Goal: Task Accomplishment & Management: Manage account settings

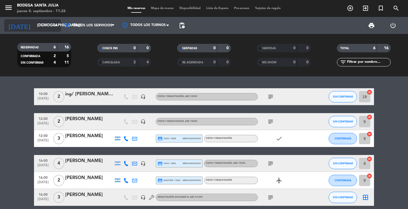
click at [46, 27] on input "[DEMOGRAPHIC_DATA][DATE]" at bounding box center [59, 25] width 50 height 10
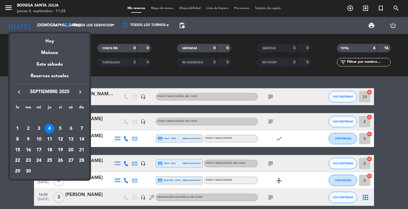
click at [48, 40] on div "Hoy" at bounding box center [49, 39] width 79 height 12
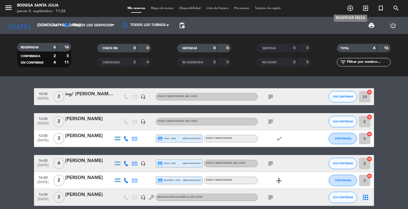
click at [352, 8] on icon "add_circle_outline" at bounding box center [350, 8] width 7 height 7
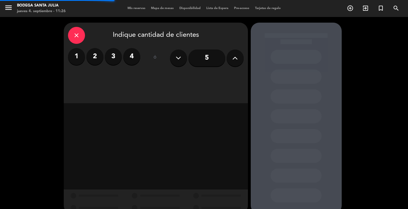
click at [235, 56] on icon at bounding box center [234, 58] width 5 height 9
click at [234, 56] on icon at bounding box center [234, 58] width 5 height 9
type input "7"
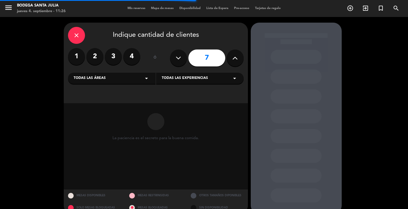
click at [105, 75] on div "Todas las áreas arrow_drop_down" at bounding box center [112, 78] width 88 height 11
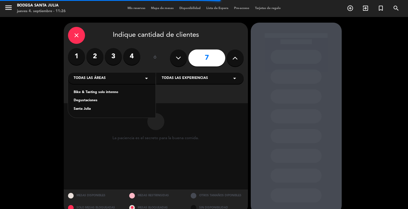
click at [91, 110] on div "Santa Julia" at bounding box center [112, 110] width 76 height 6
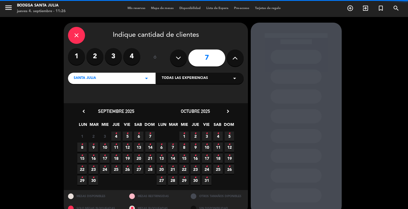
click at [226, 78] on div "Todas las experiencias arrow_drop_down" at bounding box center [200, 78] width 88 height 11
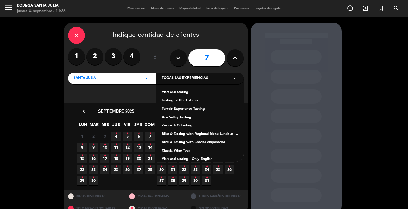
click at [172, 94] on div "Visit and tasting" at bounding box center [200, 93] width 76 height 6
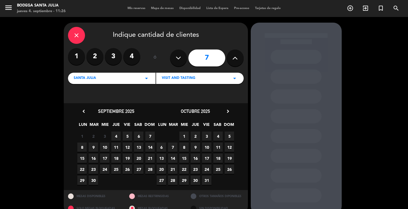
click at [140, 157] on span "20" at bounding box center [138, 158] width 9 height 9
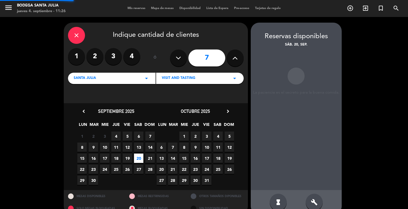
scroll to position [11, 0]
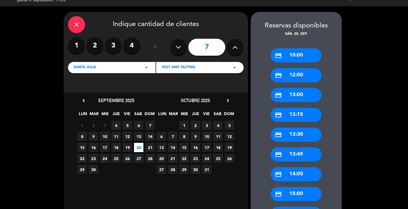
click at [293, 78] on div "credit_card 12:00" at bounding box center [296, 75] width 51 height 14
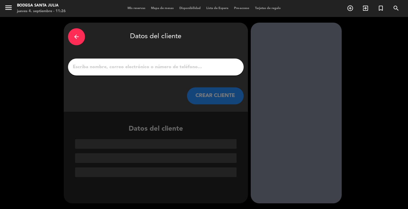
scroll to position [0, 0]
click at [173, 64] on input "1" at bounding box center [155, 67] width 167 height 8
click at [214, 62] on div at bounding box center [156, 67] width 176 height 17
click at [210, 65] on input "1" at bounding box center [155, 67] width 167 height 8
paste input "[PERSON_NAME]"
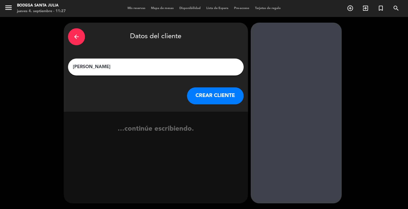
type input "[PERSON_NAME]"
click at [208, 89] on button "CREAR CLIENTE" at bounding box center [215, 96] width 57 height 17
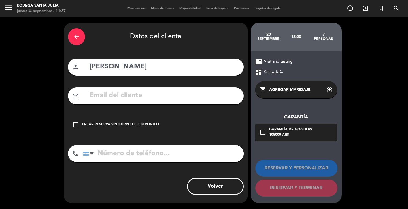
click at [155, 121] on div "check_box_outline_blank Crear reserva sin correo electrónico" at bounding box center [156, 124] width 176 height 17
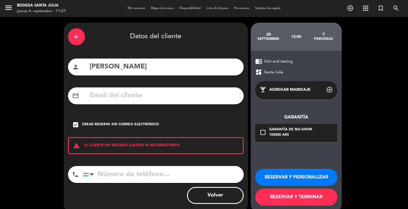
click at [284, 179] on button "RESERVAR Y PERSONALIZAR" at bounding box center [296, 177] width 82 height 17
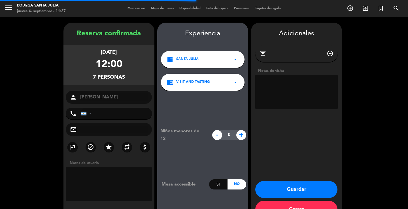
scroll to position [17, 0]
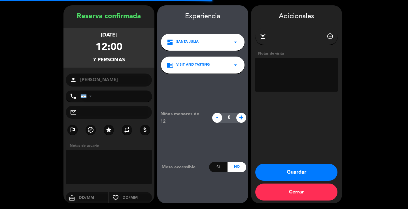
click at [284, 67] on textarea at bounding box center [296, 75] width 82 height 34
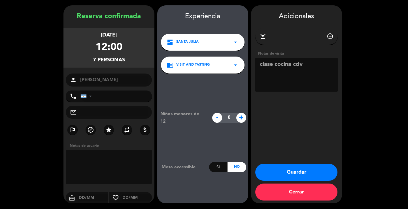
type textarea "clase cocina cdv"
click at [294, 164] on button "Guardar" at bounding box center [296, 172] width 82 height 17
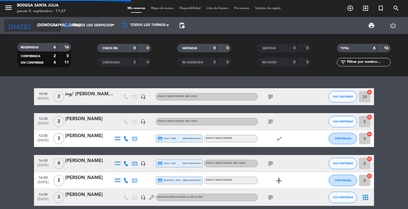
click at [50, 27] on input "[DEMOGRAPHIC_DATA][DATE]" at bounding box center [59, 25] width 50 height 10
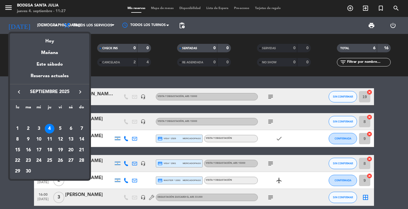
click at [71, 149] on div "20" at bounding box center [71, 151] width 10 height 10
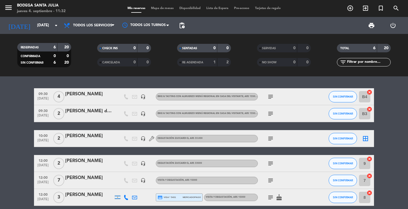
click at [407, 122] on bookings-row "09:30 [DATE] 4 [PERSON_NAME] MUNDIM headset_mic Bike & Tasting con Almuerzo Men…" at bounding box center [204, 147] width 408 height 118
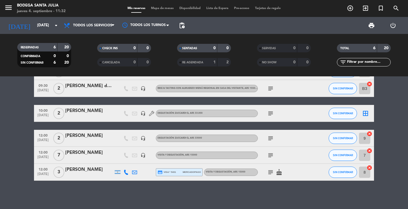
click at [397, 160] on bookings-row "09:30 [DATE] 4 [PERSON_NAME] MUNDIM headset_mic Bike & Tasting con Almuerzo Men…" at bounding box center [204, 122] width 408 height 118
click at [37, 29] on input "[DATE]" at bounding box center [59, 25] width 50 height 10
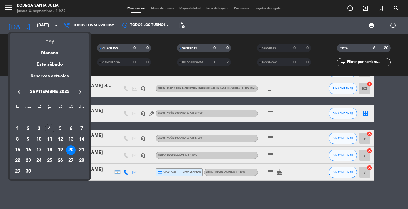
click at [51, 41] on div "Hoy" at bounding box center [49, 39] width 79 height 12
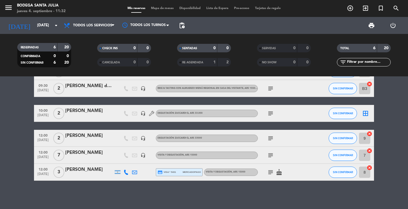
type input "[DEMOGRAPHIC_DATA][DATE]"
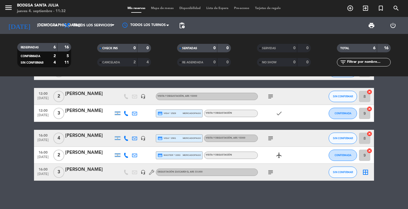
click at [93, 126] on div "10:00 [DATE] 2 ing/ [PERSON_NAME] - DIRECT WINES UK headset_mic Visita y Degust…" at bounding box center [204, 122] width 340 height 118
click at [352, 10] on icon "add_circle_outline" at bounding box center [350, 8] width 7 height 7
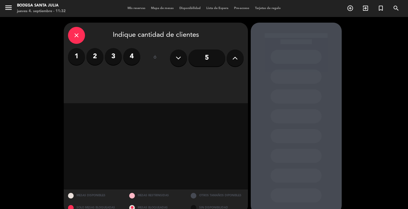
click at [133, 57] on label "4" at bounding box center [131, 56] width 17 height 17
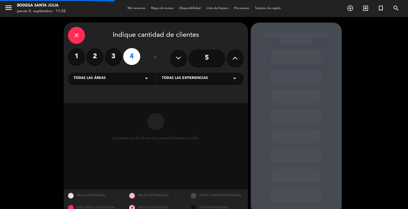
click at [126, 78] on div "Todas las áreas arrow_drop_down" at bounding box center [112, 78] width 88 height 11
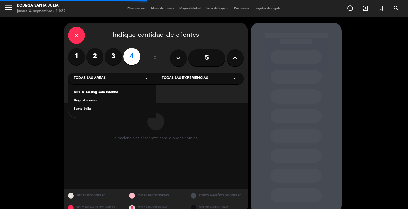
click at [94, 109] on div "Santa Julia" at bounding box center [112, 110] width 76 height 6
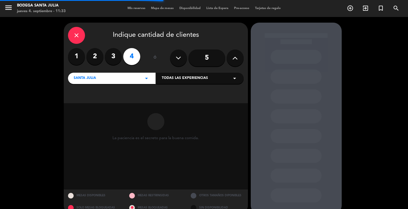
click at [174, 72] on div "Santa Julia arrow_drop_down Todas las experiencias arrow_drop_down" at bounding box center [156, 78] width 176 height 12
click at [172, 80] on span "Todas las experiencias" at bounding box center [185, 79] width 46 height 6
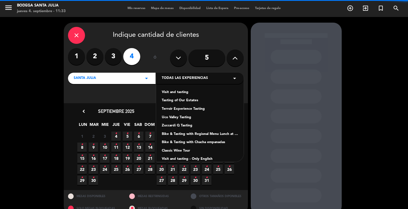
click at [167, 94] on div "Visit and tasting" at bounding box center [200, 93] width 76 height 6
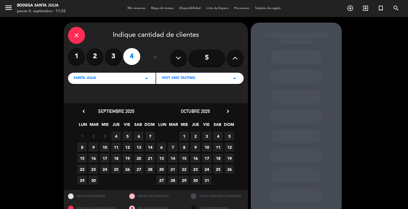
click at [111, 137] on div "1 2 3 4 5 6 7" at bounding box center [116, 136] width 79 height 11
click at [114, 135] on span "4" at bounding box center [115, 136] width 9 height 9
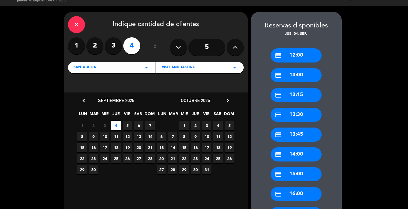
click at [313, 174] on div "credit_card 15:00" at bounding box center [296, 174] width 51 height 14
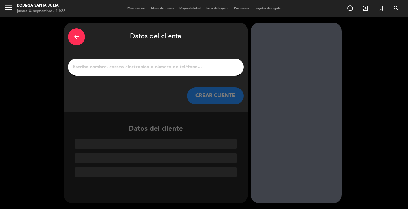
click at [171, 56] on div "arrow_back Datos del cliente CREAR CLIENTE" at bounding box center [156, 67] width 184 height 89
click at [175, 74] on div at bounding box center [156, 67] width 176 height 17
click at [175, 71] on input "1" at bounding box center [155, 67] width 167 height 8
click at [176, 65] on input "1" at bounding box center [155, 67] width 167 height 8
click at [148, 41] on div "arrow_back Datos del cliente" at bounding box center [156, 37] width 176 height 20
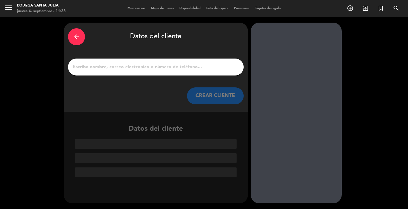
click at [122, 61] on div at bounding box center [156, 67] width 176 height 17
click at [121, 65] on input "1" at bounding box center [155, 67] width 167 height 8
drag, startPoint x: 118, startPoint y: 47, endPoint x: 113, endPoint y: 44, distance: 5.2
click at [118, 47] on div "arrow_back Datos del cliente CREAR CLIENTE" at bounding box center [156, 67] width 184 height 89
drag, startPoint x: 107, startPoint y: 68, endPoint x: 110, endPoint y: 63, distance: 5.5
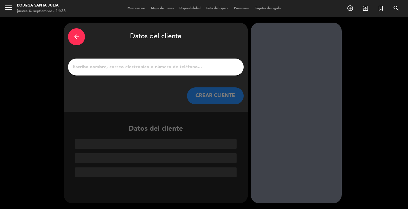
click at [107, 68] on input "1" at bounding box center [155, 67] width 167 height 8
click at [83, 33] on div "arrow_back" at bounding box center [76, 36] width 17 height 17
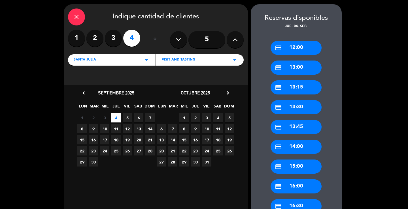
scroll to position [28, 0]
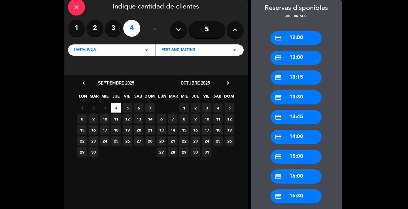
click at [307, 176] on div "credit_card 16:00" at bounding box center [296, 177] width 51 height 14
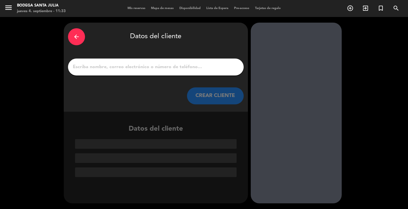
scroll to position [0, 0]
click at [154, 60] on div at bounding box center [156, 67] width 176 height 17
drag, startPoint x: 156, startPoint y: 87, endPoint x: 159, endPoint y: 74, distance: 14.0
click at [157, 83] on div "arrow_back Datos del cliente CREAR CLIENTE" at bounding box center [156, 67] width 184 height 89
click at [160, 71] on input "1" at bounding box center [155, 67] width 167 height 8
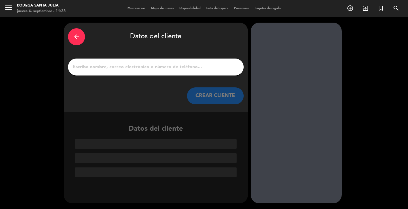
click at [78, 35] on icon "arrow_back" at bounding box center [76, 36] width 7 height 7
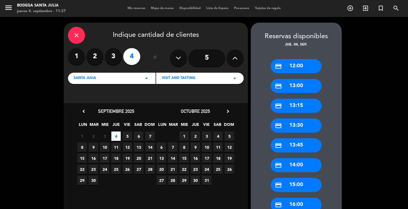
click at [78, 31] on div "close" at bounding box center [76, 35] width 17 height 17
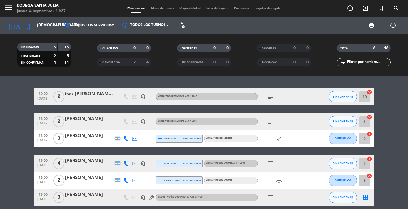
click at [85, 80] on div "10:00 [DATE] 2 ing/ [PERSON_NAME] - DIRECT WINES UK headset_mic Visita y Degust…" at bounding box center [204, 143] width 408 height 133
click at [114, 79] on div "10:00 [DATE] 2 ing/ [PERSON_NAME] - DIRECT WINES UK headset_mic Visita y Degust…" at bounding box center [204, 143] width 408 height 133
click at [54, 29] on icon "arrow_drop_down" at bounding box center [56, 25] width 7 height 7
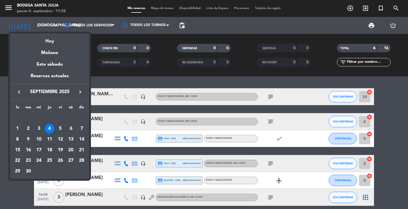
click at [104, 80] on div at bounding box center [204, 104] width 408 height 209
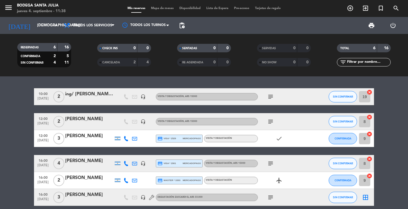
click at [101, 71] on div "RESERVADAS 6 16 CONFIRMADA 2 5 SIN CONFIRMAR 4 11 CHECK INS 0 0 CANCELADA 2 4 S…" at bounding box center [204, 55] width 408 height 43
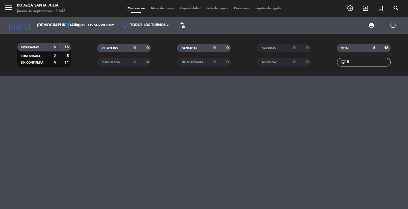
type input "0"
click at [354, 9] on span "add_circle_outline" at bounding box center [350, 8] width 15 height 10
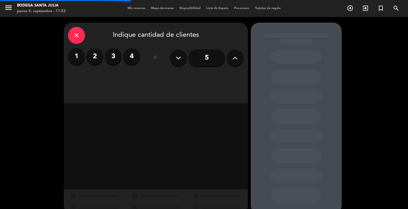
click at [135, 61] on label "4" at bounding box center [131, 56] width 17 height 17
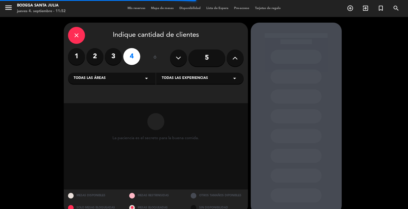
click at [121, 79] on div "Todas las áreas arrow_drop_down" at bounding box center [112, 78] width 88 height 11
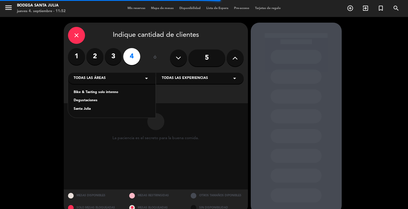
click at [90, 108] on div "Santa Julia" at bounding box center [112, 110] width 76 height 6
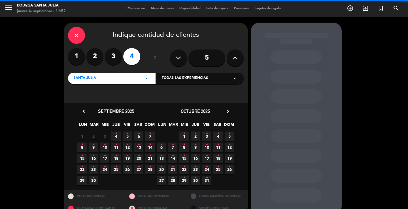
click at [179, 78] on span "Todas las experiencias" at bounding box center [185, 79] width 46 height 6
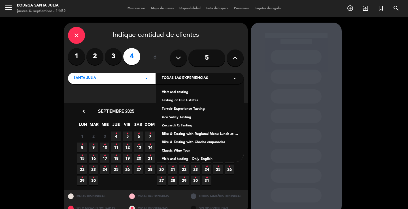
click at [180, 94] on div "Visit and tasting" at bounding box center [200, 93] width 76 height 6
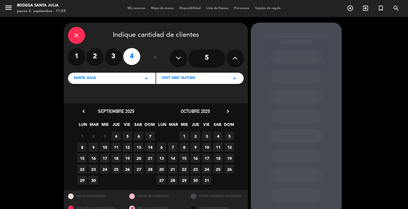
click at [113, 136] on span "4" at bounding box center [115, 136] width 9 height 9
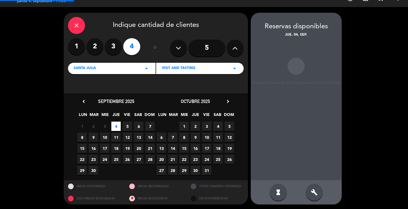
scroll to position [11, 0]
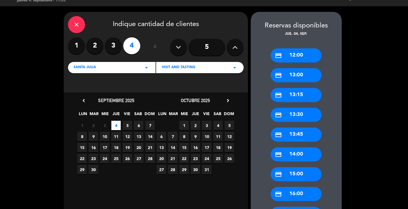
click at [304, 179] on div "credit_card 15:00" at bounding box center [296, 174] width 51 height 14
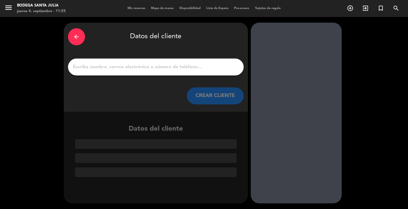
scroll to position [0, 0]
click at [156, 67] on input "1" at bounding box center [155, 67] width 167 height 8
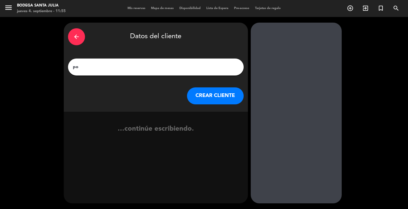
type input "p"
type input "[PERSON_NAME]"
click at [203, 95] on button "CREAR CLIENTE" at bounding box center [215, 96] width 57 height 17
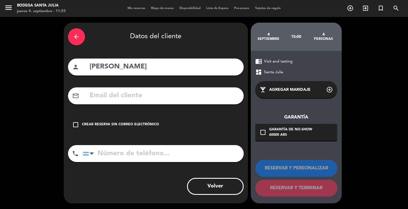
click at [161, 101] on input "text" at bounding box center [164, 96] width 150 height 12
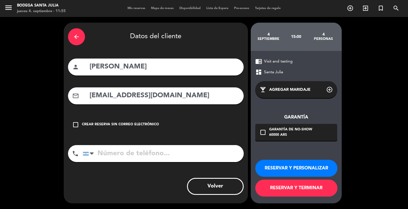
type input "[EMAIL_ADDRESS][DOMAIN_NAME]"
click at [313, 133] on div "check_box_outline_blank Garantía de no-show 60000 ARS" at bounding box center [296, 132] width 82 height 17
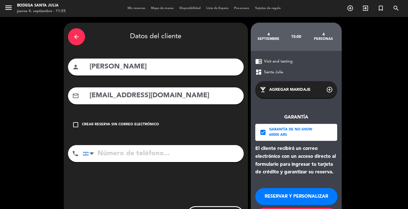
click at [143, 152] on input "tel" at bounding box center [163, 153] width 161 height 17
type input "1161157769"
click at [296, 201] on button "RESERVAR Y PERSONALIZAR" at bounding box center [296, 196] width 82 height 17
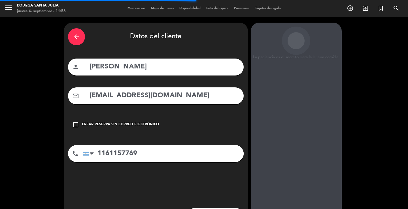
scroll to position [17, 0]
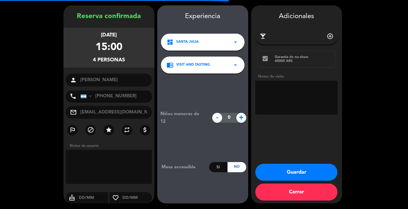
click at [284, 90] on textarea at bounding box center [296, 98] width 82 height 34
type textarea "PAGA PAX"
click at [305, 172] on button "Guardar" at bounding box center [296, 172] width 82 height 17
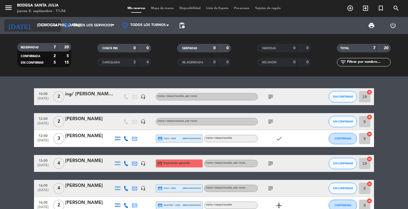
click at [48, 26] on input "[DEMOGRAPHIC_DATA][DATE]" at bounding box center [59, 25] width 50 height 10
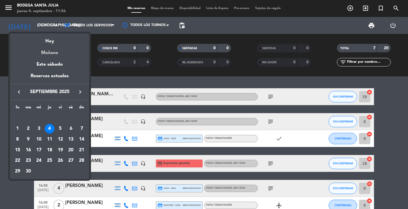
click at [52, 51] on div "Mañana" at bounding box center [49, 51] width 79 height 12
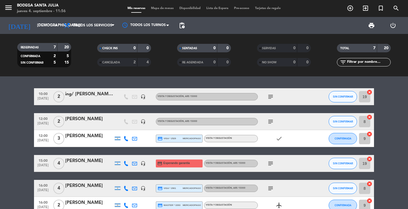
type input "[DATE]"
click at [5, 0] on div "menu Bodega Santa Julia jueves 4. septiembre - 11:56 Mis reservas Mapa de mesas…" at bounding box center [204, 8] width 408 height 17
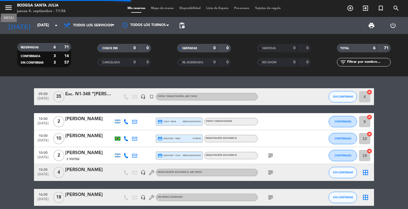
click at [7, 8] on icon "menu" at bounding box center [8, 7] width 9 height 9
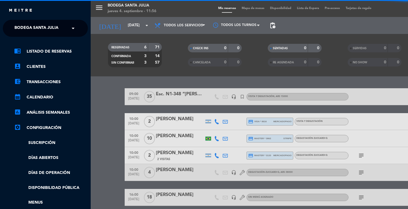
click at [24, 29] on span "Bodega Santa Julia" at bounding box center [36, 28] width 44 height 12
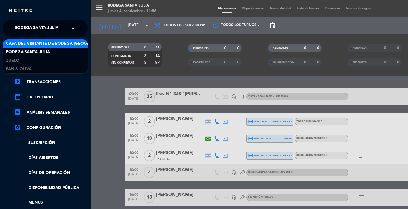
click at [22, 43] on span "Casa del Visitante de Bodega [GEOGRAPHIC_DATA]" at bounding box center [61, 44] width 110 height 7
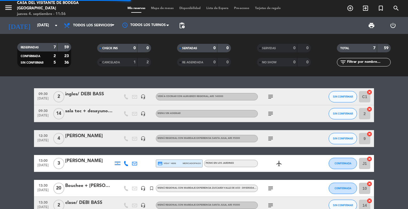
click at [89, 84] on div "09:30 [DATE] 2 ingles/ DEBI BASS headset_mic Vení a cocinar con Almuerzo Region…" at bounding box center [204, 143] width 408 height 133
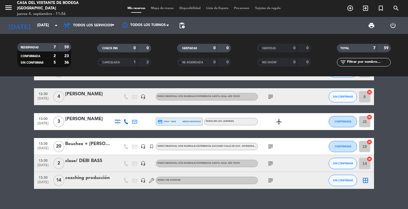
scroll to position [50, 0]
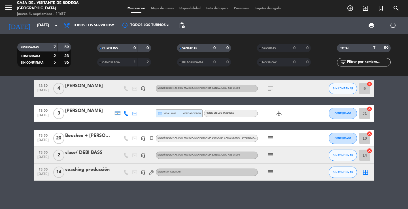
click at [269, 172] on icon "subject" at bounding box center [270, 172] width 7 height 7
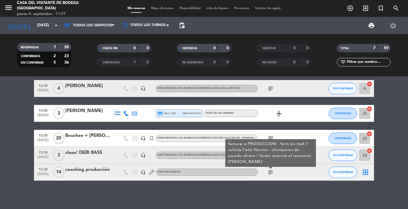
click at [267, 196] on div "09:30 [DATE] 2 ingles/ DEBI BASS headset_mic Vení a cocinar con Almuerzo Region…" at bounding box center [204, 143] width 408 height 133
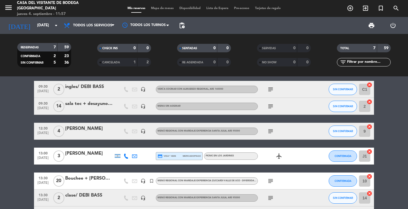
scroll to position [0, 0]
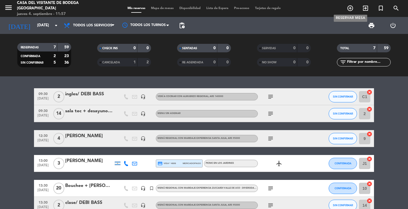
click at [349, 10] on icon "add_circle_outline" at bounding box center [350, 8] width 7 height 7
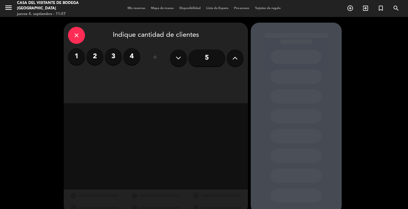
click at [229, 62] on button at bounding box center [235, 58] width 17 height 17
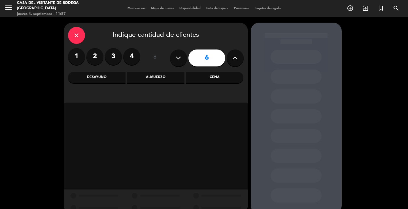
click at [229, 62] on button at bounding box center [235, 58] width 17 height 17
click at [235, 57] on icon at bounding box center [234, 58] width 5 height 9
type input "8"
click at [149, 83] on div "Almuerzo" at bounding box center [156, 77] width 58 height 11
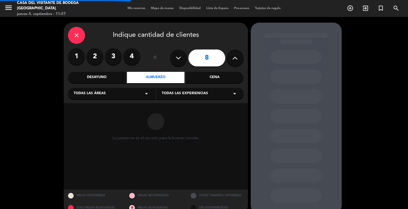
click at [177, 90] on div "Todas las experiencias arrow_drop_down" at bounding box center [200, 93] width 88 height 11
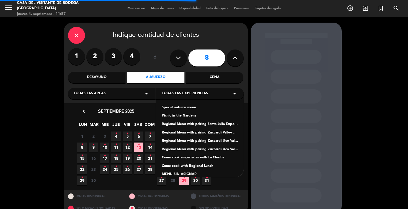
scroll to position [14, 0]
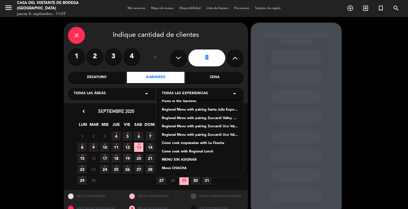
click at [171, 166] on div "Special autumn menu Picnic in the Gardens Regional Menu with pairing Santa Juli…" at bounding box center [200, 134] width 88 height 85
click at [165, 167] on div "Menú CHACHA" at bounding box center [200, 169] width 76 height 6
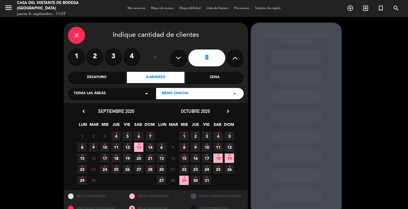
click at [128, 135] on span "5 •" at bounding box center [127, 136] width 9 height 9
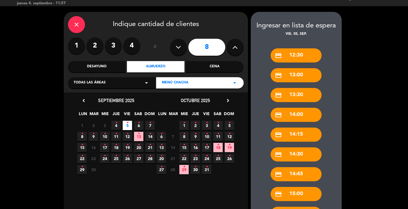
click at [295, 81] on div "credit_card 13:00" at bounding box center [296, 75] width 51 height 14
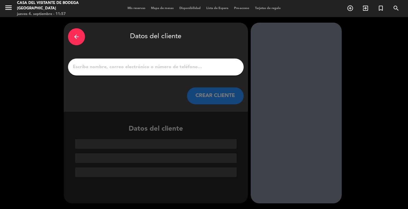
click at [82, 38] on div "arrow_back" at bounding box center [76, 36] width 17 height 17
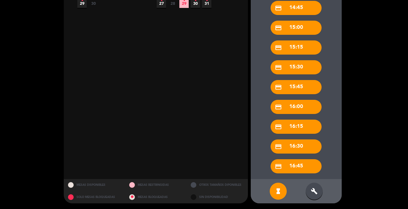
click at [308, 192] on div "build" at bounding box center [314, 191] width 17 height 17
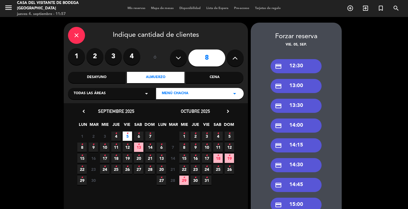
click at [301, 89] on div "credit_card 13:00" at bounding box center [296, 86] width 51 height 14
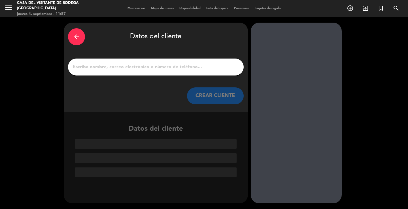
click at [184, 68] on input "1" at bounding box center [155, 67] width 167 height 8
paste input "[PERSON_NAME] ( CACHE BISTRO )"
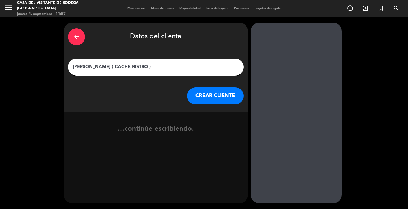
type input "[PERSON_NAME] ( CACHE BISTRO )"
click at [207, 92] on button "CREAR CLIENTE" at bounding box center [215, 96] width 57 height 17
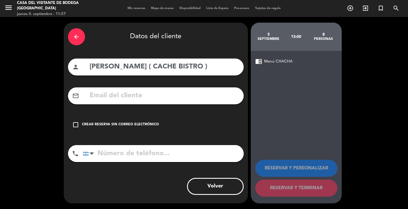
click at [149, 126] on div "Crear reserva sin correo electrónico" at bounding box center [120, 125] width 77 height 6
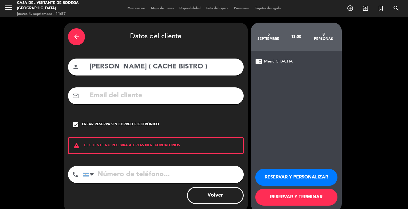
click at [296, 174] on button "RESERVAR Y PERSONALIZAR" at bounding box center [296, 177] width 82 height 17
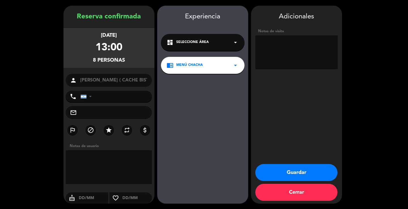
scroll to position [17, 0]
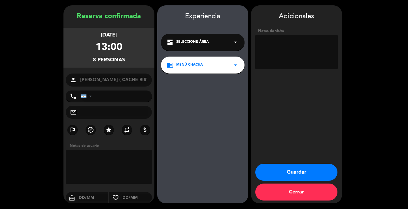
click at [277, 60] on textarea at bounding box center [296, 52] width 82 height 34
type textarea "fact a MERC INT - form en mail"
click at [335, 172] on button "Guardar" at bounding box center [296, 172] width 82 height 17
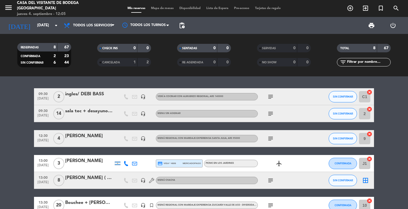
click at [43, 33] on div "[DATE] [DATE] arrow_drop_down" at bounding box center [32, 25] width 57 height 17
click at [46, 24] on input "[DATE]" at bounding box center [59, 25] width 50 height 10
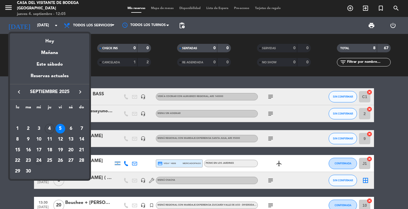
click at [40, 160] on div "24" at bounding box center [39, 161] width 10 height 10
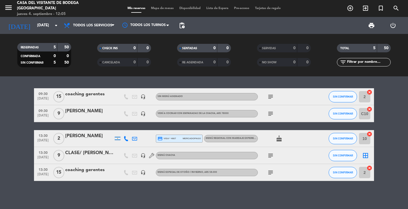
click at [89, 175] on div at bounding box center [89, 176] width 48 height 5
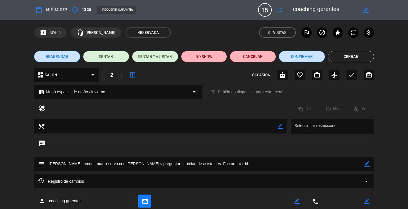
click at [359, 56] on button "Cerrar" at bounding box center [351, 56] width 46 height 11
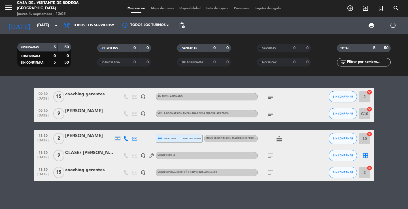
click at [98, 101] on div at bounding box center [89, 100] width 48 height 5
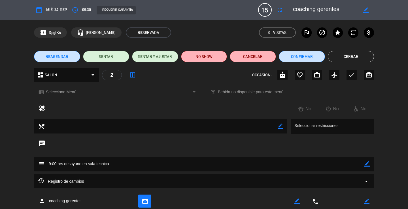
click at [370, 53] on button "Cerrar" at bounding box center [351, 56] width 46 height 11
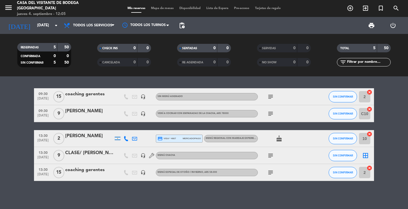
click at [122, 194] on div "09:30 [DATE] coaching gerentes headset_mic Sin menú asignado subject SIN CONFIR…" at bounding box center [204, 143] width 408 height 133
click at [172, 194] on div "09:30 [DATE] coaching gerentes headset_mic Sin menú asignado subject SIN CONFIR…" at bounding box center [204, 143] width 408 height 133
click at [44, 29] on input "[DATE]" at bounding box center [59, 25] width 50 height 10
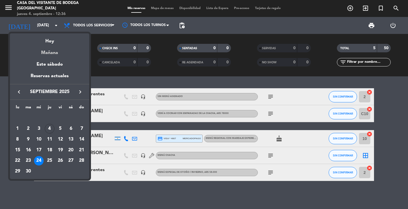
click at [54, 51] on div "Mañana" at bounding box center [49, 51] width 79 height 12
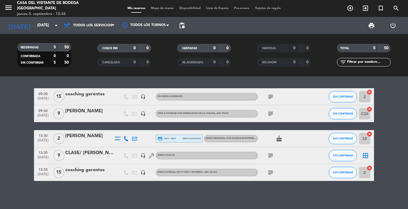
type input "[DATE]"
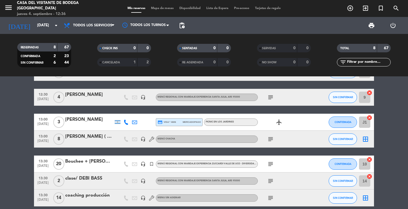
scroll to position [67, 0]
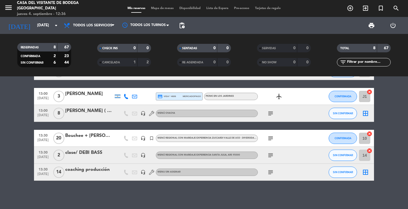
click at [91, 113] on div "[PERSON_NAME] ( CACHE BISTRO )" at bounding box center [89, 110] width 48 height 7
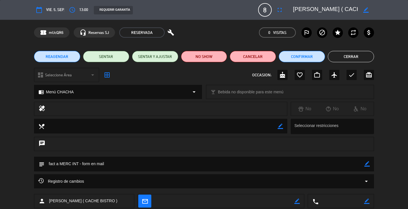
click at [367, 162] on icon "border_color" at bounding box center [366, 164] width 5 height 5
drag, startPoint x: 79, startPoint y: 163, endPoint x: 27, endPoint y: 157, distance: 52.9
click at [27, 157] on div "subject" at bounding box center [204, 166] width 408 height 18
paste textarea "Lasa Abona el 50% y el cliente paga el otro 50 %"
drag, startPoint x: 58, startPoint y: 165, endPoint x: 41, endPoint y: 165, distance: 17.0
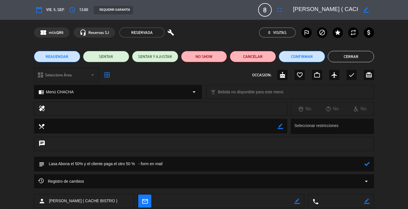
click at [41, 165] on div "subject" at bounding box center [204, 164] width 340 height 15
click at [254, 164] on textarea at bounding box center [204, 164] width 320 height 14
type textarea "MERC INT abona el 50% y el cliente paga el otro 50 % - form en mail"
click at [367, 163] on icon at bounding box center [366, 164] width 5 height 5
click at [368, 56] on button "Cerrar" at bounding box center [351, 56] width 46 height 11
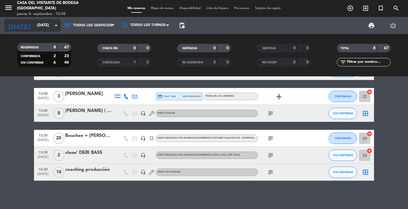
click at [44, 20] on div "[DATE] [DATE] arrow_drop_down" at bounding box center [32, 25] width 57 height 12
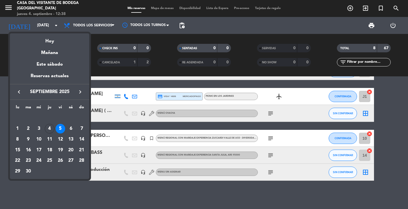
drag, startPoint x: 83, startPoint y: 90, endPoint x: 86, endPoint y: 93, distance: 3.8
click at [82, 92] on icon "keyboard_arrow_right" at bounding box center [80, 92] width 7 height 7
click at [83, 139] on div "12" at bounding box center [82, 140] width 10 height 10
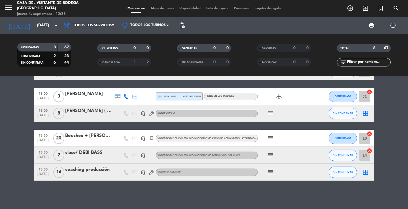
type input "[DATE]"
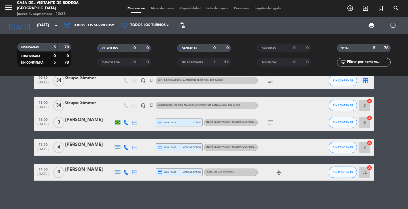
scroll to position [0, 0]
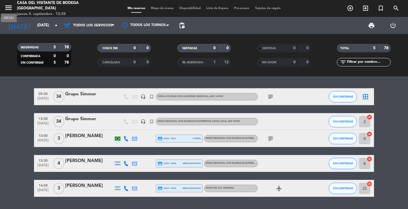
click at [8, 5] on icon "menu" at bounding box center [8, 7] width 9 height 9
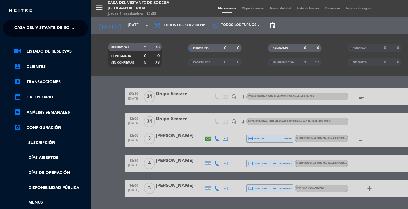
click at [31, 29] on span "Casa del Visitante de Bodega [GEOGRAPHIC_DATA]" at bounding box center [69, 28] width 110 height 12
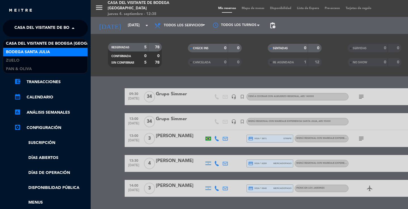
click at [30, 48] on div "Bodega Santa Julia" at bounding box center [45, 52] width 84 height 9
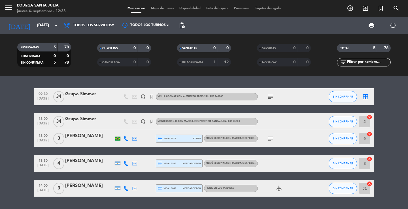
click at [194, 81] on div "09:30 [DATE] Grupo Simmer headset_mic turned_in_not Vení a cocinar con Almuerzo…" at bounding box center [204, 143] width 408 height 133
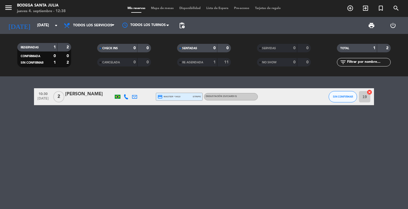
click at [62, 83] on div "10:30 [DATE] 2 [PERSON_NAME] credit_card master * 9410 stripe Degustación Zucca…" at bounding box center [204, 143] width 408 height 133
click at [349, 7] on icon "add_circle_outline" at bounding box center [350, 8] width 7 height 7
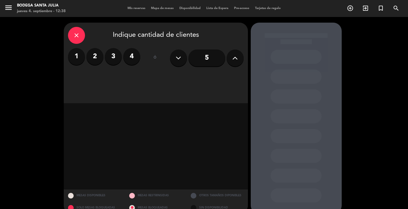
click at [236, 63] on button at bounding box center [235, 58] width 17 height 17
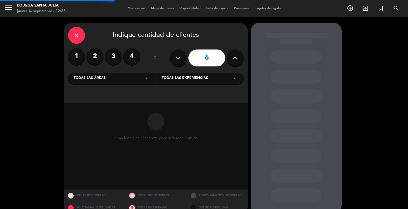
drag, startPoint x: 132, startPoint y: 77, endPoint x: 120, endPoint y: 84, distance: 13.7
click at [131, 78] on div "Todas las áreas arrow_drop_down" at bounding box center [112, 78] width 88 height 11
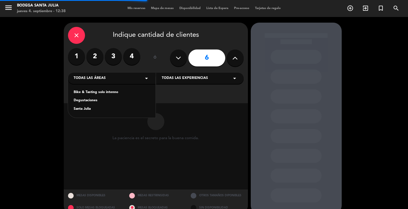
click at [92, 112] on div "Santa Julia" at bounding box center [112, 110] width 76 height 6
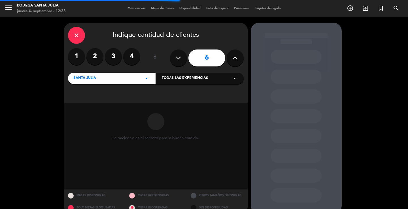
click at [102, 81] on div "Santa Julia arrow_drop_down" at bounding box center [112, 78] width 88 height 11
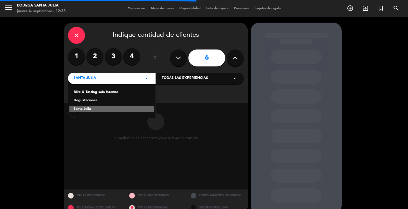
click at [93, 99] on div "Degustaciones" at bounding box center [112, 101] width 76 height 6
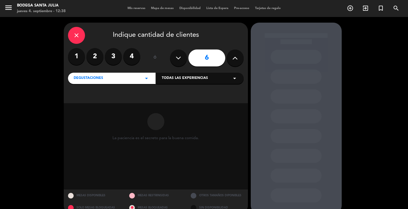
click at [190, 80] on span "Todas las experiencias" at bounding box center [185, 79] width 46 height 6
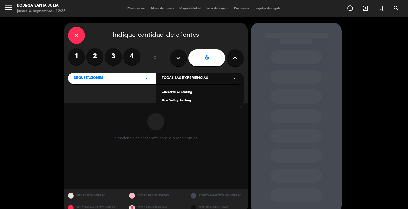
click at [186, 91] on div "Zuccardi Q Tasting" at bounding box center [200, 93] width 76 height 6
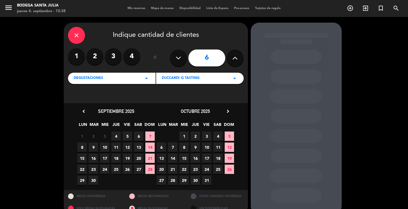
click at [232, 147] on span "12" at bounding box center [229, 147] width 9 height 9
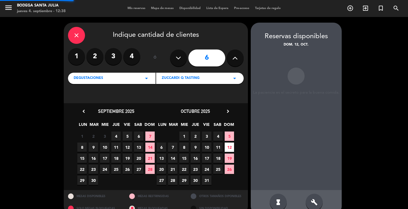
scroll to position [11, 0]
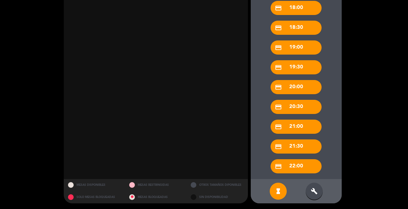
click at [320, 196] on div "build" at bounding box center [314, 191] width 17 height 17
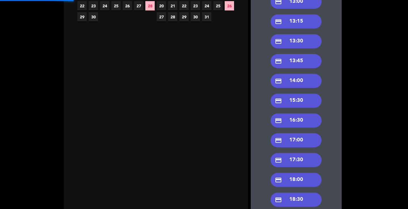
scroll to position [109, 0]
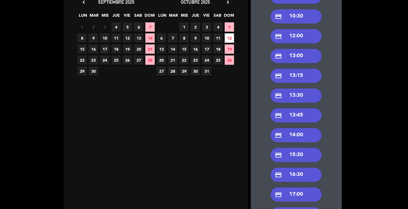
click at [306, 18] on div "credit_card 10:30" at bounding box center [296, 16] width 51 height 14
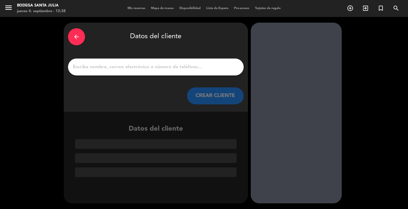
click at [170, 71] on div at bounding box center [156, 67] width 176 height 17
paste input "[PERSON_NAME]"
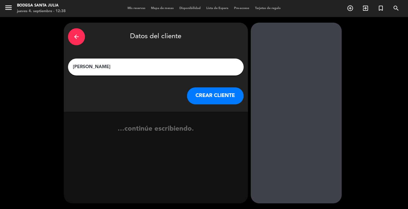
type input "[PERSON_NAME]"
click at [218, 95] on button "CREAR CLIENTE" at bounding box center [215, 96] width 57 height 17
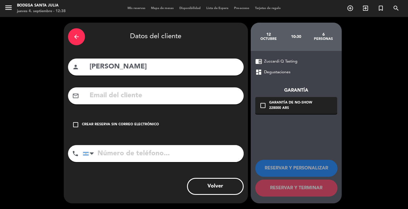
click at [106, 124] on div "Crear reserva sin correo electrónico" at bounding box center [120, 125] width 77 height 6
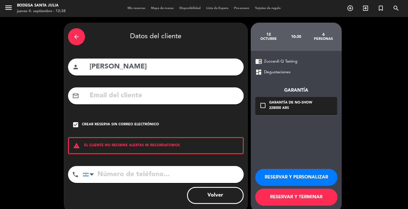
drag, startPoint x: 281, startPoint y: 178, endPoint x: 267, endPoint y: 179, distance: 13.6
click at [281, 178] on button "RESERVAR Y PERSONALIZAR" at bounding box center [296, 177] width 82 height 17
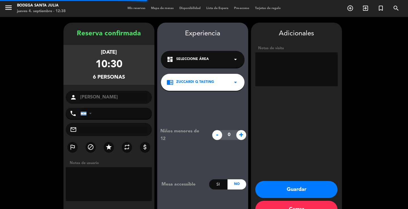
scroll to position [17, 0]
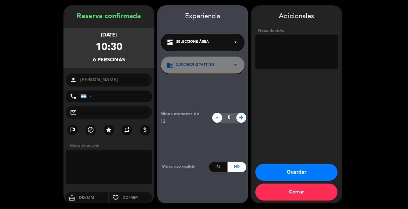
click at [273, 52] on textarea at bounding box center [296, 52] width 82 height 34
drag, startPoint x: 303, startPoint y: 41, endPoint x: 301, endPoint y: 45, distance: 5.0
click at [301, 45] on textarea at bounding box center [296, 52] width 82 height 34
click at [282, 60] on textarea at bounding box center [296, 52] width 82 height 34
type textarea "mendoza wine camp"
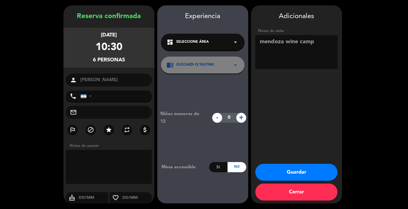
click at [315, 168] on button "Guardar" at bounding box center [296, 172] width 82 height 17
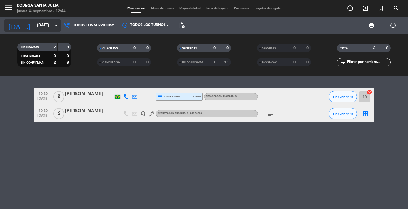
click at [34, 24] on input "[DATE]" at bounding box center [59, 25] width 50 height 10
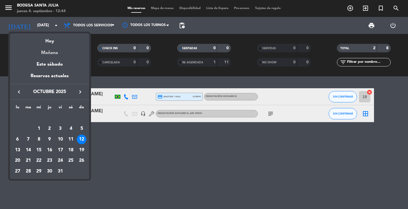
click at [50, 55] on div "Mañana" at bounding box center [49, 51] width 79 height 12
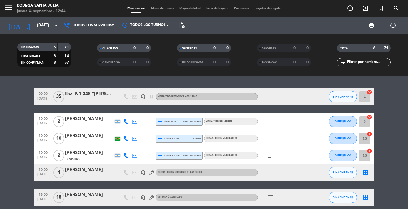
scroll to position [25, 0]
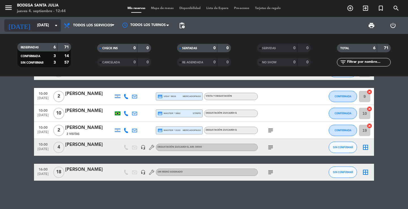
click at [52, 28] on input "[DATE]" at bounding box center [59, 25] width 50 height 10
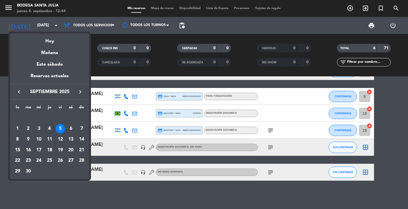
click at [80, 90] on icon "keyboard_arrow_right" at bounding box center [80, 92] width 7 height 7
click at [19, 150] on div "13" at bounding box center [18, 151] width 10 height 10
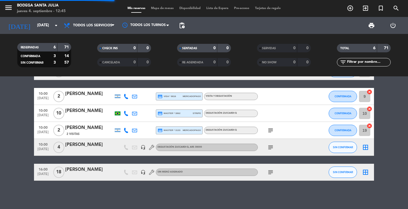
scroll to position [8, 0]
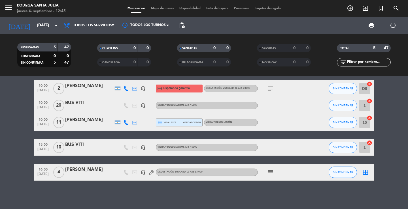
click at [83, 75] on div "RESERVADAS 5 47 CONFIRMADA 0 0 SIN CONFIRMAR 5 47 CHECK INS 0 0 CANCELADA 0 0 S…" at bounding box center [204, 55] width 408 height 43
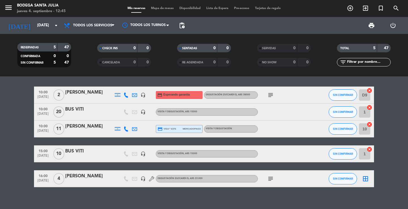
scroll to position [0, 0]
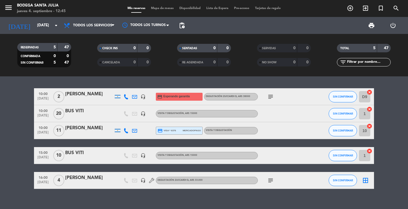
click at [111, 199] on div "10:00 [DATE] 2 [PERSON_NAME] headset_mic credit_card Esperando garantía Degusta…" at bounding box center [204, 143] width 408 height 133
click at [9, 10] on icon "menu" at bounding box center [8, 7] width 9 height 9
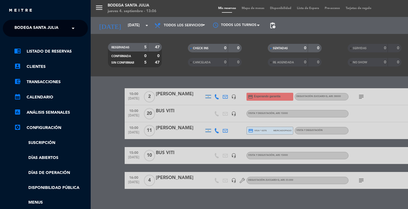
click at [22, 28] on span "Bodega Santa Julia" at bounding box center [36, 28] width 44 height 12
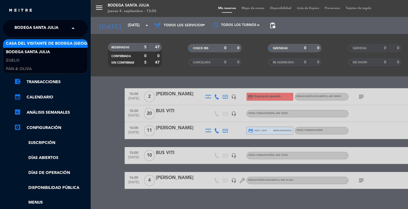
click at [31, 47] on span "Casa del Visitante de Bodega [GEOGRAPHIC_DATA]" at bounding box center [61, 44] width 110 height 7
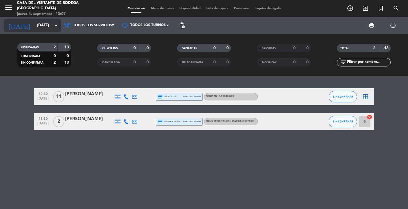
click at [48, 28] on input "[DATE]" at bounding box center [59, 25] width 50 height 10
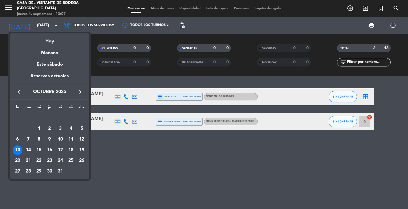
click at [19, 90] on icon "keyboard_arrow_left" at bounding box center [19, 92] width 7 height 7
click at [15, 137] on div "8" at bounding box center [18, 140] width 10 height 10
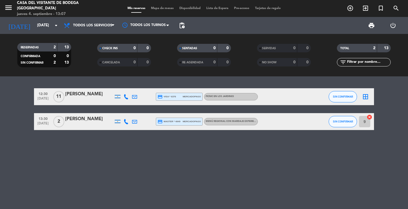
type input "[DATE]"
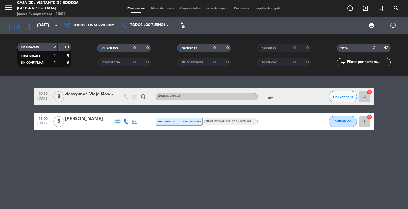
click at [92, 125] on div at bounding box center [89, 125] width 48 height 5
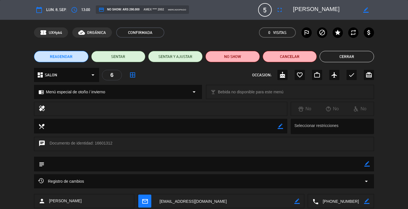
click at [368, 11] on icon "border_color" at bounding box center [365, 9] width 5 height 5
drag, startPoint x: 322, startPoint y: 13, endPoint x: 290, endPoint y: 9, distance: 32.8
click at [290, 9] on div at bounding box center [331, 10] width 85 height 10
click at [368, 8] on icon at bounding box center [365, 9] width 5 height 5
click at [363, 54] on button "Cerrar" at bounding box center [347, 56] width 54 height 11
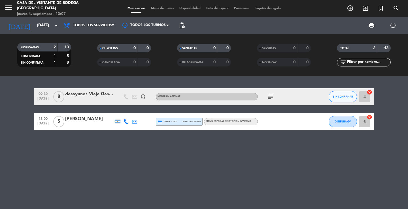
click at [95, 124] on div at bounding box center [89, 125] width 48 height 5
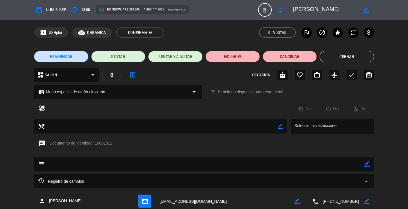
click at [365, 161] on div "border_color" at bounding box center [366, 164] width 5 height 15
click at [366, 163] on icon "border_color" at bounding box center [366, 164] width 5 height 5
click at [344, 162] on textarea at bounding box center [204, 164] width 320 height 14
drag, startPoint x: 143, startPoint y: 165, endPoint x: 82, endPoint y: 165, distance: 60.4
click at [82, 165] on textarea at bounding box center [204, 164] width 320 height 14
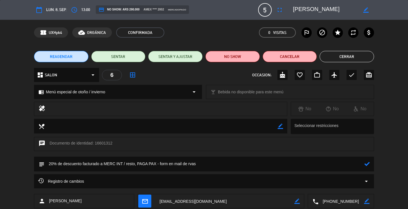
type textarea "20% de descuento facturado a MERC INT / resto, PAGA PAX - form en mail de rvas"
click at [366, 164] on icon at bounding box center [366, 164] width 5 height 5
click at [355, 53] on button "Cerrar" at bounding box center [347, 56] width 54 height 11
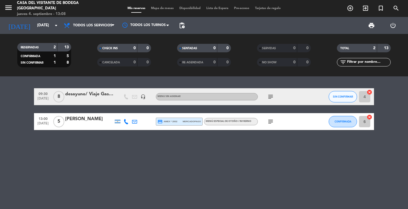
click at [92, 117] on div "[PERSON_NAME]" at bounding box center [89, 119] width 48 height 7
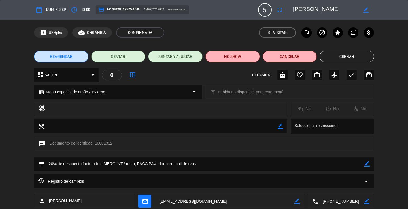
click at [367, 163] on icon "border_color" at bounding box center [366, 164] width 5 height 5
click at [48, 164] on textarea at bounding box center [204, 164] width 320 height 14
type textarea "servir maridaje DIVERSIDAD / 20% de descuento facturado a MERC INT / resto, PAG…"
click at [368, 165] on icon at bounding box center [366, 164] width 5 height 5
click at [358, 55] on button "Cerrar" at bounding box center [347, 56] width 54 height 11
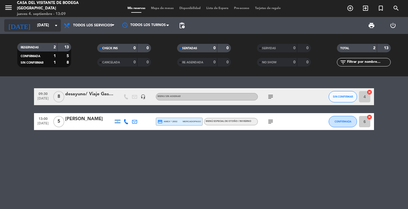
click at [34, 26] on input "[DATE]" at bounding box center [59, 25] width 50 height 10
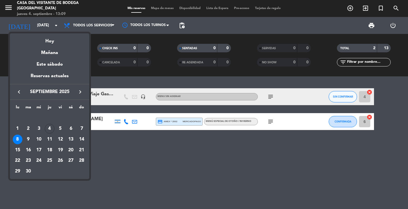
click at [81, 92] on icon "keyboard_arrow_right" at bounding box center [80, 92] width 7 height 7
click at [73, 139] on div "11" at bounding box center [71, 140] width 10 height 10
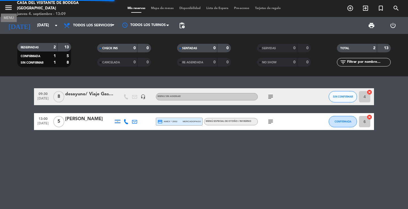
click at [12, 9] on icon "menu" at bounding box center [8, 7] width 9 height 9
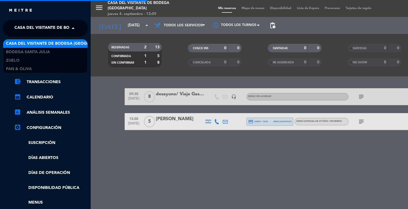
drag, startPoint x: 23, startPoint y: 26, endPoint x: 27, endPoint y: 33, distance: 8.2
click at [24, 27] on span "Casa del Visitante de Bodega [GEOGRAPHIC_DATA]" at bounding box center [69, 28] width 110 height 12
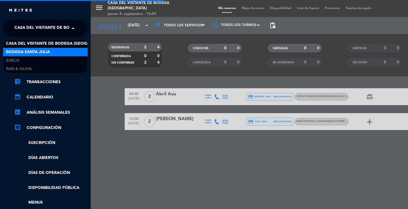
click at [35, 48] on div "Bodega Santa Julia" at bounding box center [45, 52] width 84 height 9
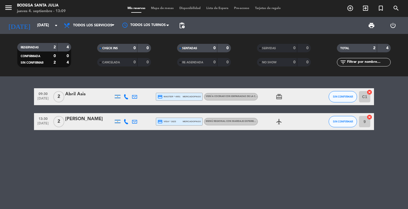
drag, startPoint x: 136, startPoint y: 82, endPoint x: 131, endPoint y: 83, distance: 4.8
click at [136, 83] on div "09:30 [DATE] [DATE] Asis credit_card master * 4951 mercadopago Vení a cocinar c…" at bounding box center [204, 143] width 408 height 133
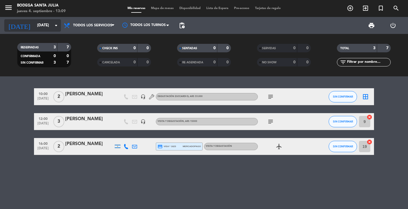
click at [53, 25] on icon "arrow_drop_down" at bounding box center [56, 25] width 7 height 7
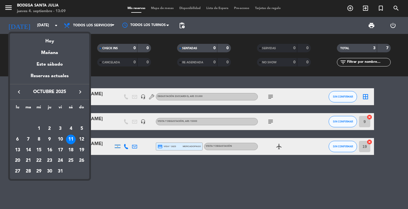
click at [82, 137] on div "12" at bounding box center [82, 140] width 10 height 10
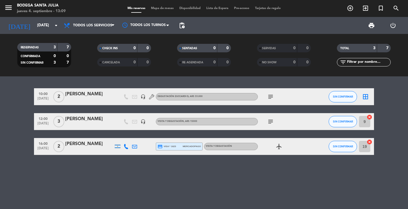
type input "[DATE]"
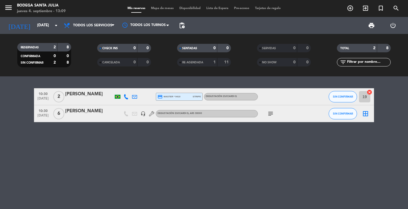
click at [85, 117] on div at bounding box center [89, 117] width 48 height 5
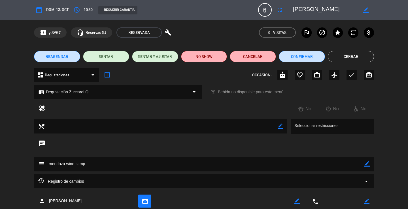
click at [54, 56] on span "REAGENDAR" at bounding box center [57, 57] width 23 height 6
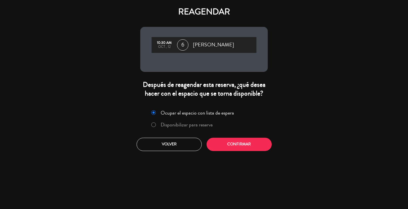
click at [199, 124] on label "Disponibilizar para reserva" at bounding box center [187, 124] width 52 height 5
click at [242, 142] on button "Confirmar" at bounding box center [239, 144] width 65 height 13
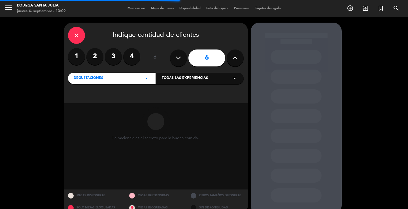
click at [178, 77] on span "Todas las experiencias" at bounding box center [185, 79] width 46 height 6
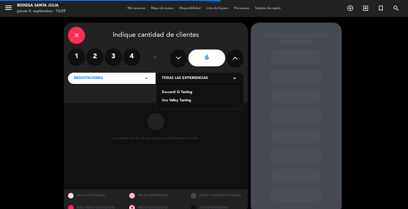
click at [179, 91] on div "Zuccardi Q Tasting" at bounding box center [200, 93] width 76 height 6
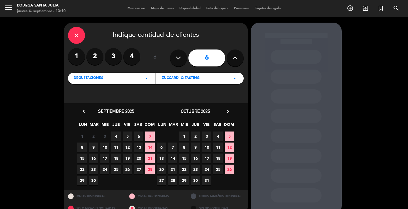
drag, startPoint x: 220, startPoint y: 146, endPoint x: 250, endPoint y: 145, distance: 29.3
click at [220, 147] on span "11" at bounding box center [217, 147] width 9 height 9
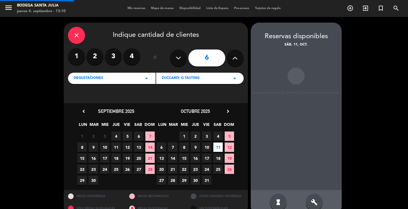
scroll to position [11, 0]
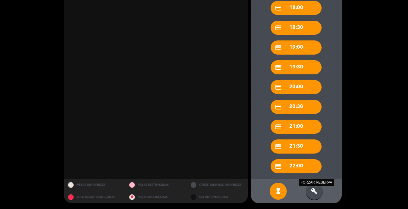
click at [315, 194] on icon "build" at bounding box center [314, 191] width 7 height 7
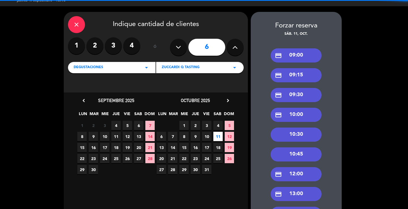
scroll to position [10, 0]
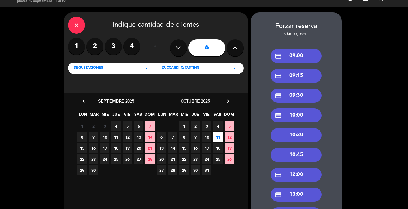
click at [300, 115] on div "credit_card 10:00" at bounding box center [296, 116] width 51 height 14
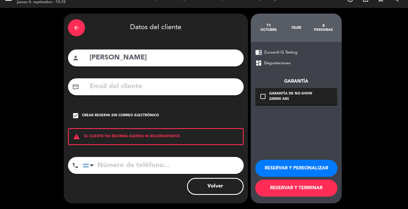
click at [312, 172] on button "RESERVAR Y PERSONALIZAR" at bounding box center [296, 168] width 82 height 17
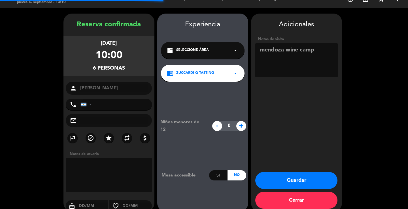
scroll to position [17, 0]
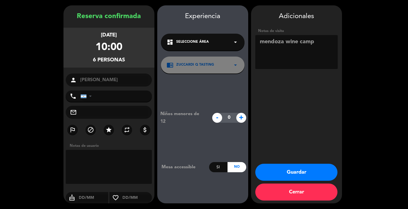
click at [296, 175] on button "Guardar" at bounding box center [296, 172] width 82 height 17
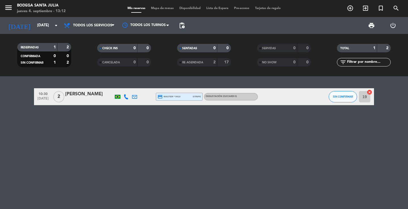
drag, startPoint x: 209, startPoint y: 142, endPoint x: 181, endPoint y: 15, distance: 129.7
click at [209, 141] on div "10:30 [DATE] 2 [PERSON_NAME] credit_card master * 9410 stripe Degustación Zucca…" at bounding box center [204, 143] width 408 height 133
click at [189, 141] on div "10:30 [DATE] 2 [PERSON_NAME] credit_card master * 9410 stripe Degustación Zucca…" at bounding box center [204, 143] width 408 height 133
click at [53, 28] on icon "arrow_drop_down" at bounding box center [56, 25] width 7 height 7
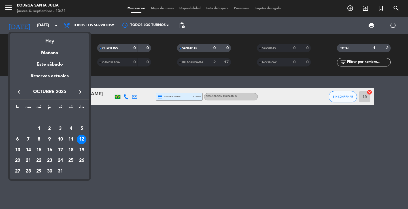
click at [49, 54] on div "Mañana" at bounding box center [49, 51] width 79 height 12
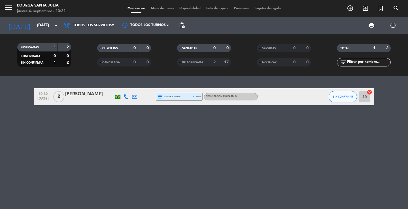
type input "[DATE]"
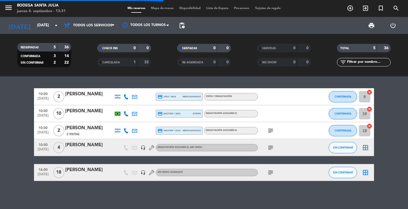
click at [11, 7] on icon "menu" at bounding box center [8, 7] width 9 height 9
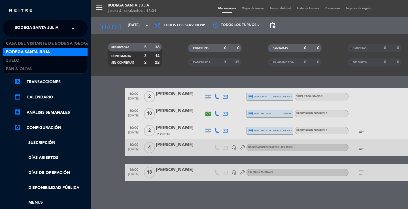
drag, startPoint x: 27, startPoint y: 30, endPoint x: 29, endPoint y: 38, distance: 8.5
click at [27, 31] on span "Bodega Santa Julia" at bounding box center [36, 28] width 44 height 12
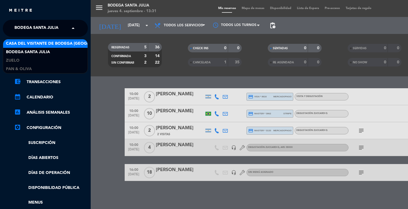
click at [30, 44] on span "Casa del Visitante de Bodega [GEOGRAPHIC_DATA]" at bounding box center [61, 44] width 110 height 7
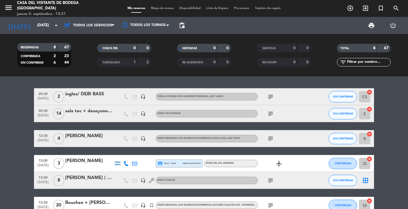
click at [213, 80] on div "09:30 [DATE] 2 ingles/ DEBI BASS headset_mic Vení a cocinar con Almuerzo Region…" at bounding box center [204, 143] width 408 height 133
click at [350, 10] on icon "add_circle_outline" at bounding box center [350, 8] width 7 height 7
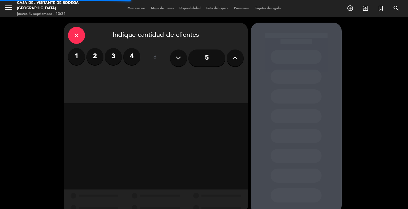
click at [233, 61] on icon at bounding box center [234, 58] width 5 height 9
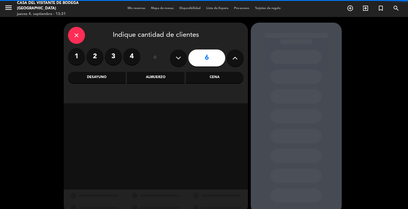
click at [233, 60] on icon at bounding box center [234, 58] width 5 height 9
type input "8"
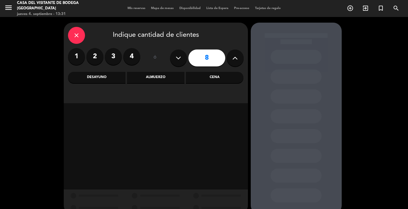
drag, startPoint x: 163, startPoint y: 78, endPoint x: 159, endPoint y: 78, distance: 3.5
click at [163, 78] on div "Almuerzo" at bounding box center [156, 77] width 58 height 11
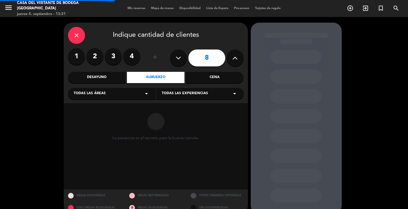
drag, startPoint x: 133, startPoint y: 92, endPoint x: 108, endPoint y: 99, distance: 25.6
click at [132, 92] on div "Todas las áreas arrow_drop_down" at bounding box center [112, 93] width 88 height 11
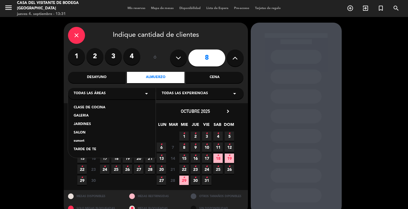
click at [80, 132] on div "SALON" at bounding box center [112, 133] width 76 height 6
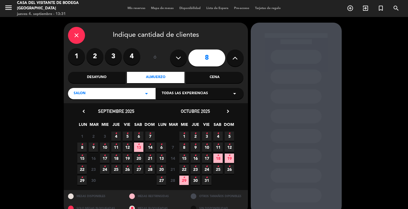
click at [126, 135] on span "5 •" at bounding box center [127, 136] width 9 height 9
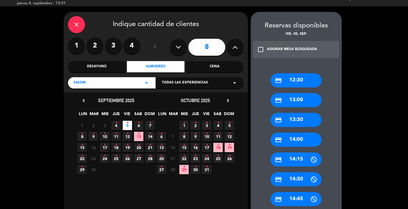
drag, startPoint x: 309, startPoint y: 100, endPoint x: 173, endPoint y: 77, distance: 138.0
click at [309, 101] on div "credit_card 13:00" at bounding box center [296, 100] width 51 height 14
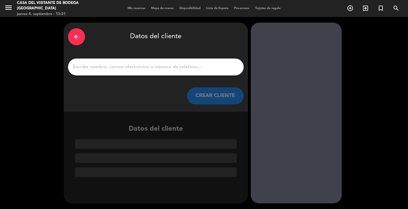
click at [156, 65] on input "1" at bounding box center [155, 67] width 167 height 8
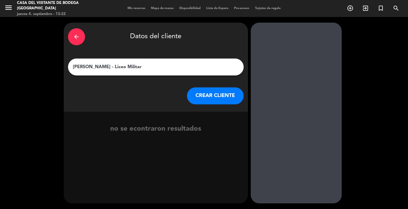
drag, startPoint x: 156, startPoint y: 66, endPoint x: 128, endPoint y: 64, distance: 28.1
click at [128, 64] on div "[PERSON_NAME] - Liceo Militar" at bounding box center [156, 67] width 176 height 17
drag, startPoint x: 159, startPoint y: 68, endPoint x: 118, endPoint y: 63, distance: 41.3
click at [118, 63] on input "[PERSON_NAME] - Liceo Militar" at bounding box center [155, 67] width 167 height 8
type input "[PERSON_NAME]"
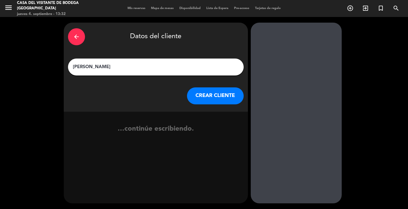
click at [200, 100] on button "CREAR CLIENTE" at bounding box center [215, 96] width 57 height 17
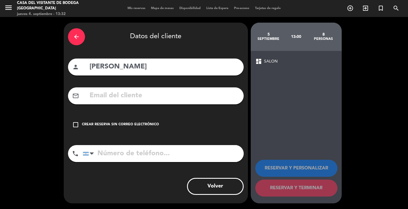
click at [137, 122] on div "Crear reserva sin correo electrónico" at bounding box center [120, 125] width 77 height 6
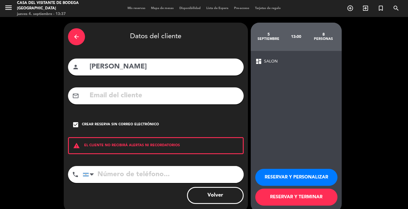
click at [149, 170] on input "tel" at bounding box center [163, 174] width 161 height 17
type input "2615903246"
click at [302, 180] on button "RESERVAR Y PERSONALIZAR" at bounding box center [296, 177] width 82 height 17
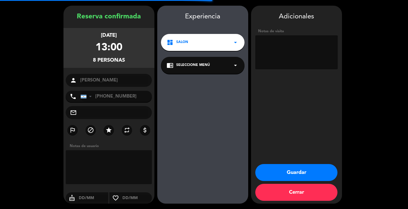
scroll to position [17, 0]
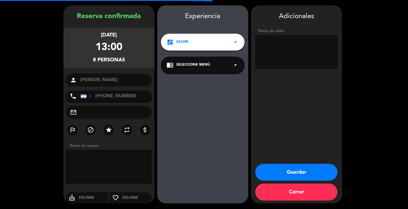
click at [286, 59] on textarea at bounding box center [296, 52] width 82 height 34
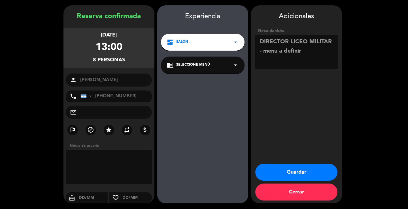
type textarea "DIRECTOR LICEO MILITAR - menu a definir"
click at [310, 173] on button "Guardar" at bounding box center [296, 172] width 82 height 17
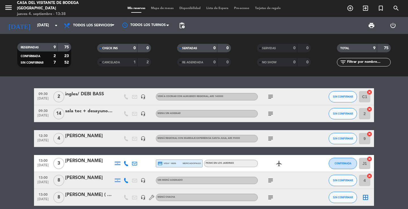
click at [126, 84] on div "09:30 [DATE] 2 ingles/ DEBI BASS headset_mic Vení a cocinar con Almuerzo Region…" at bounding box center [204, 143] width 408 height 133
click at [81, 28] on span "Todos los servicios" at bounding box center [89, 25] width 57 height 12
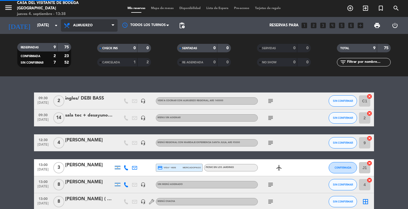
click at [83, 63] on div "menu Casa del Visitante de Bodega Santa Julia jueves 4. septiembre - 13:38 Mis …" at bounding box center [204, 38] width 408 height 77
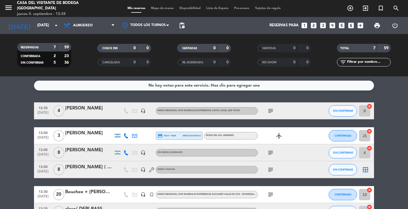
click at [92, 97] on div "No hay notas para este servicio. Haz clic para agregar una 12:30 [DATE] 4 [PERS…" at bounding box center [204, 143] width 408 height 133
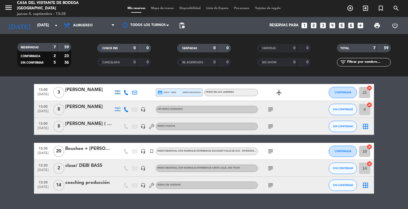
scroll to position [56, 0]
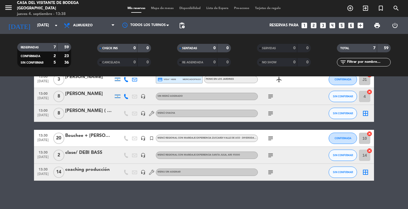
click at [269, 138] on icon "subject" at bounding box center [270, 138] width 7 height 7
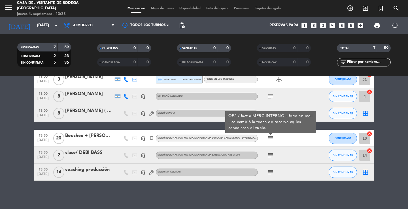
click at [270, 171] on icon "subject" at bounding box center [270, 172] width 7 height 7
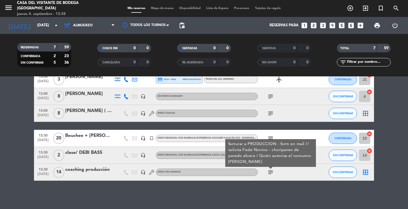
click at [270, 174] on icon "subject" at bounding box center [270, 172] width 7 height 7
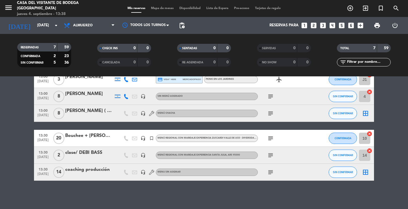
click at [125, 194] on div "No hay notas para este servicio. Haz clic para agregar una 12:30 [DATE] 4 [PERS…" at bounding box center [204, 143] width 408 height 133
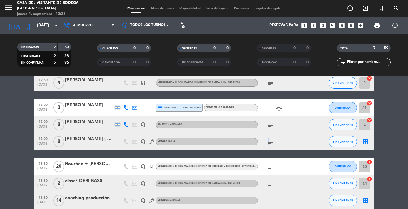
click at [268, 143] on icon "subject" at bounding box center [270, 142] width 7 height 7
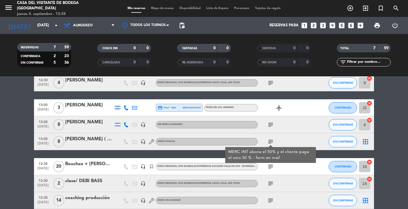
click at [271, 142] on icon "subject" at bounding box center [270, 142] width 7 height 7
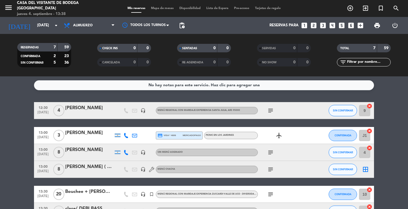
scroll to position [0, 0]
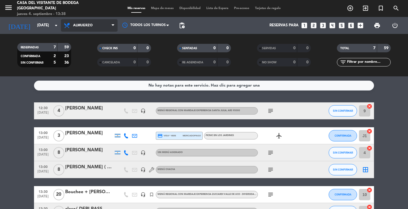
click at [94, 22] on span "Almuerzo" at bounding box center [89, 25] width 57 height 12
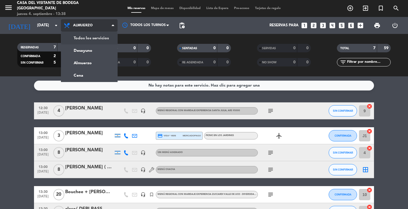
click at [85, 35] on div "menu Casa del Visitante de Bodega Santa Julia jueves 4. septiembre - 13:38 Mis …" at bounding box center [204, 38] width 408 height 77
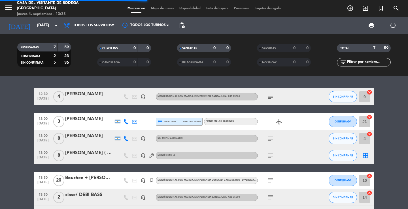
click at [198, 82] on div "12:30 [DATE] 4 [PERSON_NAME] headset_mic Menú Regional con maridaje Experiencia…" at bounding box center [204, 143] width 408 height 133
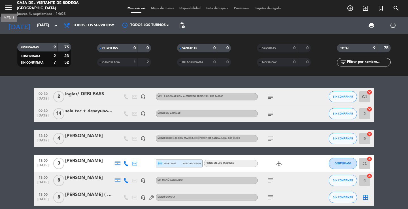
click at [8, 10] on icon "menu" at bounding box center [8, 7] width 9 height 9
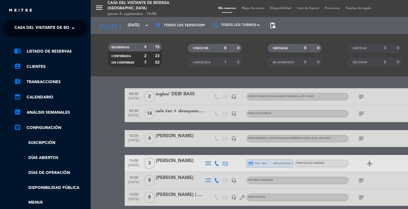
click at [24, 26] on span "Casa del Visitante de Bodega [GEOGRAPHIC_DATA]" at bounding box center [69, 28] width 110 height 12
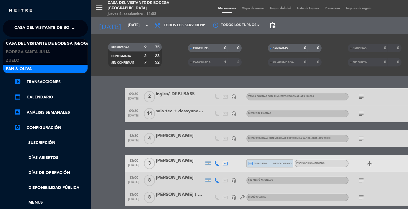
click at [24, 69] on span "Pan & Oliva" at bounding box center [19, 69] width 26 height 7
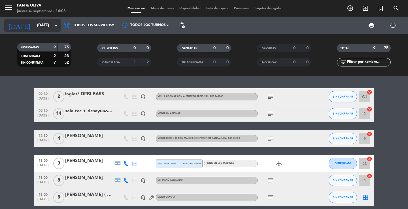
click at [41, 29] on input "[DATE]" at bounding box center [59, 25] width 50 height 10
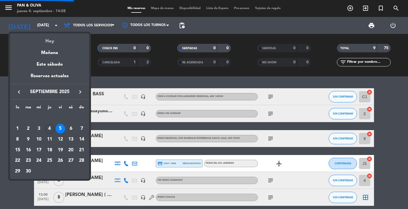
click at [43, 39] on div "Hoy" at bounding box center [49, 39] width 79 height 12
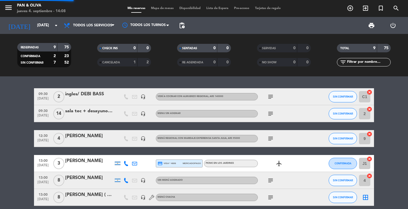
type input "[DEMOGRAPHIC_DATA][DATE]"
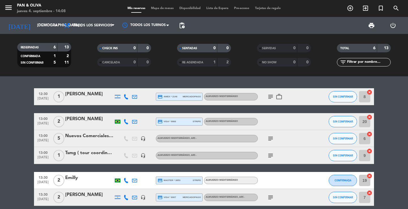
click at [269, 140] on icon "subject" at bounding box center [270, 138] width 7 height 7
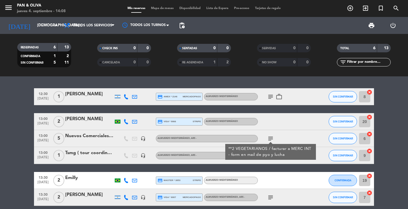
click at [272, 172] on div "12:30 [DATE] 1 [PERSON_NAME] credit_card amex * 2146 mercadopago Almuerzo Medit…" at bounding box center [204, 147] width 340 height 118
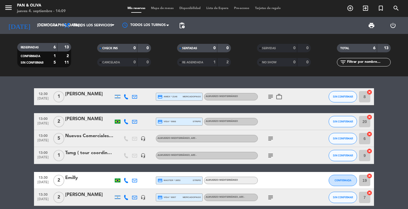
click at [269, 157] on icon "subject" at bounding box center [270, 155] width 7 height 7
click at [270, 179] on div at bounding box center [283, 180] width 51 height 17
click at [88, 155] on div "Tsmg ( tour coordinador)" at bounding box center [89, 153] width 48 height 7
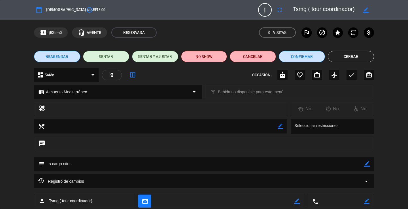
click at [381, 44] on div "confirmation_number jEXbm0 headset_mic AGENTE RESERVADA 0 Visitas outlined_flag…" at bounding box center [204, 33] width 408 height 26
click at [184, 14] on div "calendar_today jue. 4, sep. access_time 13:00 1 Tsmg ( tour coordinador) fullsc…" at bounding box center [204, 10] width 340 height 14
click at [345, 58] on button "Cerrar" at bounding box center [351, 56] width 46 height 11
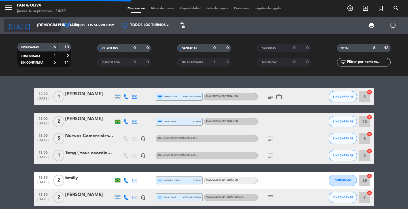
click at [46, 26] on input "[DEMOGRAPHIC_DATA][DATE]" at bounding box center [59, 25] width 50 height 10
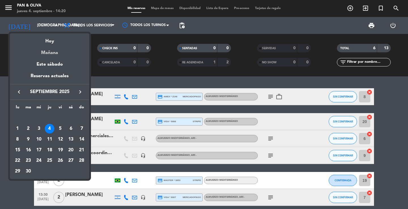
click at [50, 49] on div "Mañana" at bounding box center [49, 51] width 79 height 12
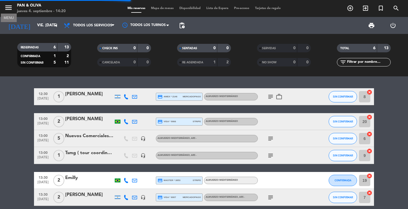
click at [8, 8] on icon "menu" at bounding box center [8, 7] width 9 height 9
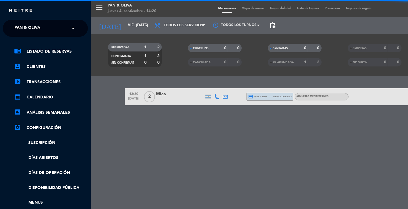
click at [19, 24] on span "Pan & Oliva" at bounding box center [27, 28] width 26 height 12
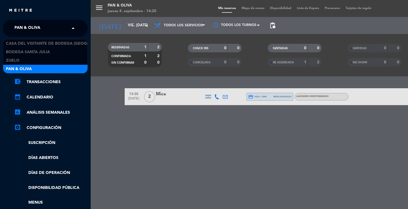
click at [20, 37] on ng-select "× Pan & Oliva × Casa del Visitante de Bodega Santa Julia Bodega Santa Julia Zue…" at bounding box center [45, 28] width 85 height 17
click at [20, 41] on span "Casa del Visitante de Bodega [GEOGRAPHIC_DATA]" at bounding box center [77, 44] width 143 height 7
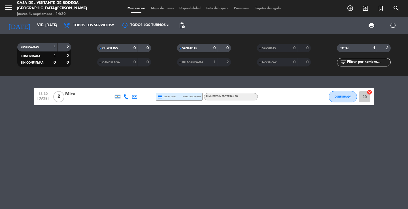
click at [214, 89] on div "13:30 sep. 5 2 Mica credit_card visa * 2990 mercadopago Almuerzo Mediterráneo C…" at bounding box center [204, 96] width 340 height 17
click at [222, 73] on div "RESERVADAS 1 2 CONFIRMADA 1 2 SIN CONFIRMAR 0 0 CHECK INS 0 0 CANCELADA 0 0 SEN…" at bounding box center [204, 55] width 408 height 43
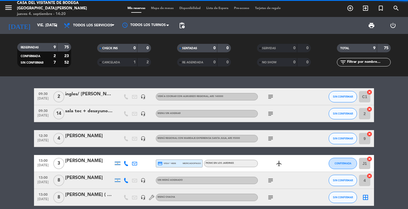
click at [222, 78] on div "09:30 [DATE] 2 ingles/ DEBI BASS headset_mic Vení a cocinar con Almuerzo Region…" at bounding box center [204, 143] width 408 height 133
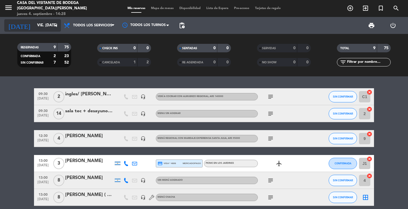
click at [39, 25] on input "[DATE]" at bounding box center [59, 25] width 50 height 10
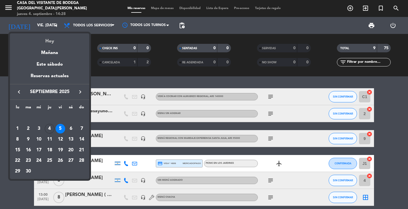
click at [46, 39] on div "Hoy" at bounding box center [49, 39] width 79 height 12
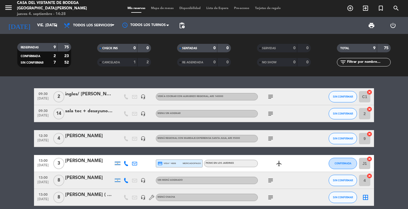
type input "[DEMOGRAPHIC_DATA][DATE]"
click at [68, 78] on div "09:30 [DATE] 2 ingles/ DEBI BASS headset_mic Vení a cocinar con Almuerzo Region…" at bounding box center [204, 143] width 408 height 133
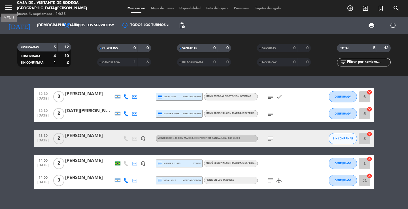
click at [10, 12] on button "menu" at bounding box center [8, 8] width 9 height 10
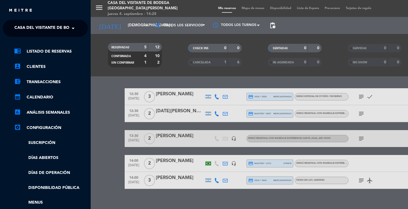
click at [20, 27] on span "Casa del Visitante de Bodega [GEOGRAPHIC_DATA]" at bounding box center [85, 28] width 143 height 12
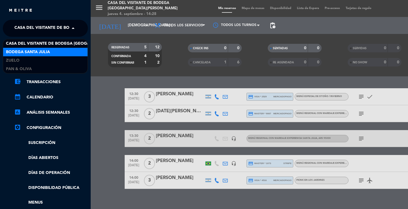
click at [55, 51] on div "Bodega Santa Julia" at bounding box center [45, 52] width 84 height 9
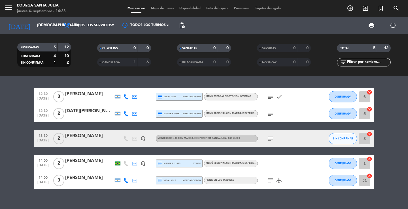
click at [73, 84] on div "12:30 sep. 4 3 Daniela Bechelli credit_card visa * 2529 mercadopago Menú especi…" at bounding box center [204, 143] width 408 height 133
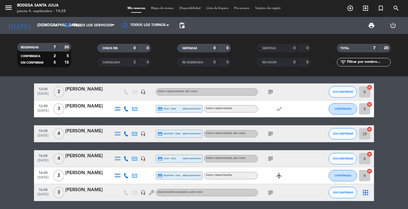
scroll to position [50, 0]
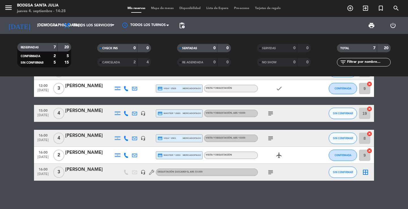
click at [99, 190] on div "10:00 sep. 4 2 ing/ JACK KEMP - DIRECT WINES UK headset_mic Visita y Degustació…" at bounding box center [204, 143] width 408 height 133
click at [146, 126] on div "10:00 sep. 4 2 ing/ JACK KEMP - DIRECT WINES UK headset_mic Visita y Degustació…" at bounding box center [204, 109] width 340 height 143
click at [84, 135] on div "[PERSON_NAME]" at bounding box center [89, 135] width 48 height 7
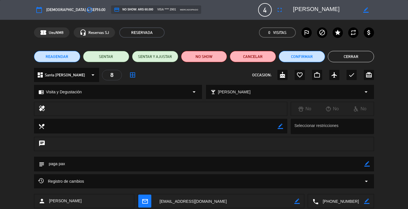
click at [384, 77] on div "dashboard Santa Julia arrow_drop_down 8 border_all OCCASION: cake favorite_bord…" at bounding box center [204, 78] width 408 height 20
click at [206, 33] on div "confirmation_number UeuNM8 headset_mic Reservas SJ RESERVADA 0 Visitas outlined…" at bounding box center [204, 32] width 340 height 10
click at [225, 26] on div "confirmation_number UeuNM8 headset_mic Reservas SJ RESERVADA 0 Visitas outlined…" at bounding box center [204, 33] width 408 height 26
click at [64, 56] on span "REAGENDAR" at bounding box center [57, 57] width 23 height 6
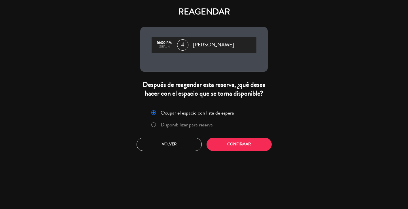
click at [189, 125] on label "Disponibilizar para reserva" at bounding box center [187, 124] width 52 height 5
click at [236, 150] on button "Confirmar" at bounding box center [239, 144] width 65 height 13
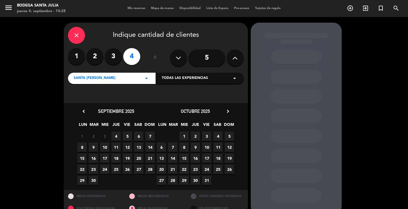
click at [151, 136] on span "7" at bounding box center [149, 136] width 9 height 9
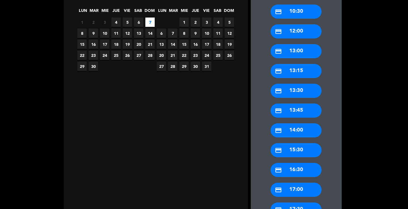
scroll to position [124, 0]
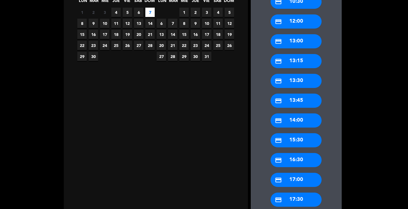
click at [306, 141] on div "credit_card 15:30" at bounding box center [296, 140] width 51 height 14
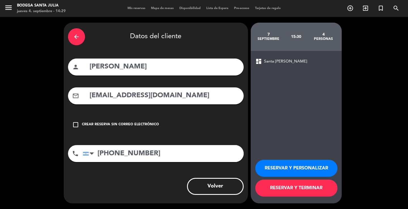
click at [82, 39] on div "arrow_back" at bounding box center [76, 36] width 17 height 17
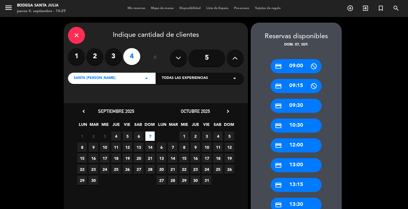
click at [185, 78] on span "Todas las experiencias" at bounding box center [185, 79] width 46 height 6
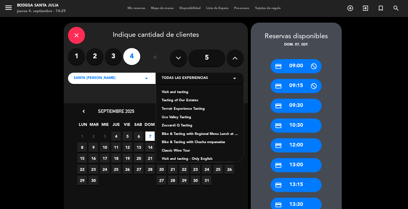
click at [179, 89] on div "Visit and tasting Tasting of Our Estates Terroir Experience Tasting Uco Valley …" at bounding box center [200, 119] width 88 height 85
click at [179, 91] on div "Visit and tasting" at bounding box center [200, 93] width 76 height 6
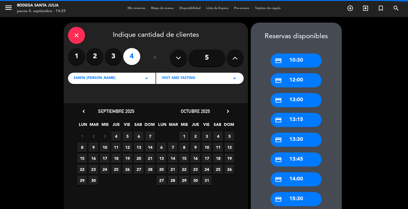
click at [148, 136] on span "7" at bounding box center [149, 136] width 9 height 9
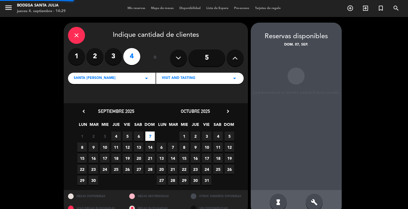
scroll to position [11, 0]
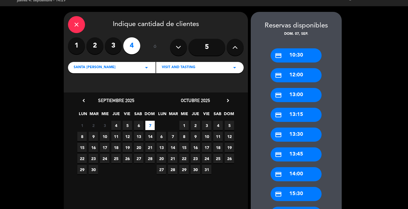
click at [304, 192] on div "credit_card 15:30" at bounding box center [296, 194] width 51 height 14
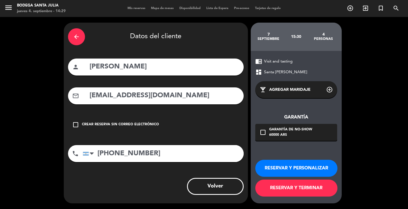
click at [285, 130] on div "Garantía de no-show" at bounding box center [290, 130] width 43 height 6
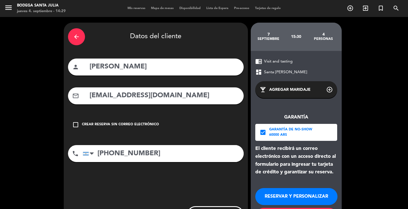
click at [300, 189] on button "RESERVAR Y PERSONALIZAR" at bounding box center [296, 196] width 82 height 17
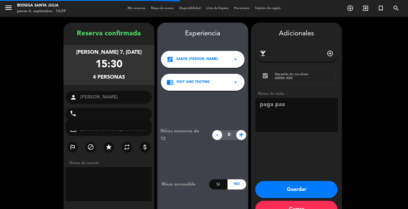
type input "+541155715284"
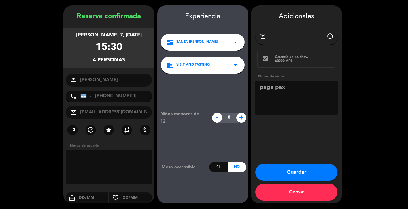
click at [300, 167] on button "Guardar" at bounding box center [296, 172] width 82 height 17
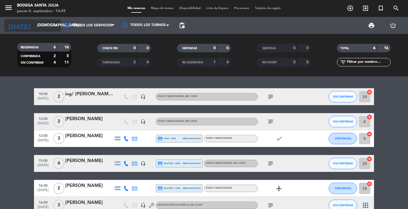
click at [34, 24] on input "[DEMOGRAPHIC_DATA][DATE]" at bounding box center [59, 25] width 50 height 10
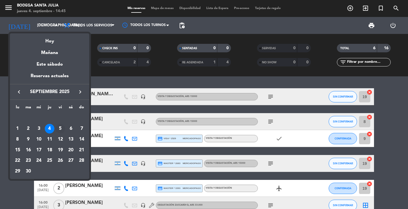
click at [60, 128] on div "5" at bounding box center [61, 129] width 10 height 10
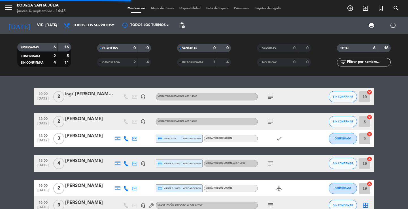
click at [77, 83] on div "10:00 sep. 4 2 ing/ JACK KEMP - DIRECT WINES UK headset_mic Visita y Degustació…" at bounding box center [204, 143] width 408 height 133
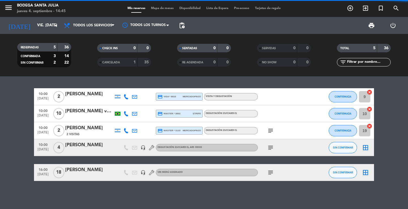
scroll to position [0, 0]
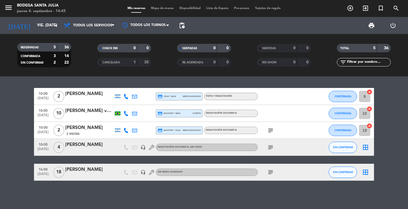
click at [124, 196] on div "10:00 sep. 5 2 Carla Grossi credit_card visa * 8616 mercadopago Visita y Degust…" at bounding box center [204, 143] width 408 height 133
click at [87, 84] on div "10:00 sep. 5 2 Carla Grossi credit_card visa * 8616 mercadopago Visita y Degust…" at bounding box center [204, 143] width 408 height 133
click at [219, 77] on div "10:00 sep. 5 2 Carla Grossi credit_card visa * 8616 mercadopago Visita y Degust…" at bounding box center [204, 143] width 408 height 133
drag, startPoint x: 228, startPoint y: 82, endPoint x: 228, endPoint y: 90, distance: 7.7
click at [228, 84] on div "10:00 sep. 5 2 Carla Grossi credit_card visa * 8616 mercadopago Visita y Degust…" at bounding box center [204, 143] width 408 height 133
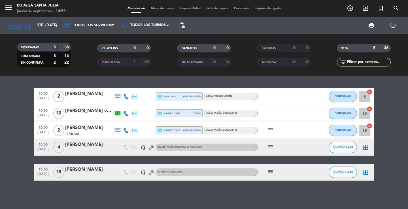
click at [200, 80] on div "10:00 sep. 5 2 Carla Grossi credit_card visa * 8616 mercadopago Visita y Degust…" at bounding box center [204, 143] width 408 height 133
click at [102, 84] on div "10:00 sep. 5 2 Carla Grossi credit_card visa * 8616 mercadopago Visita y Degust…" at bounding box center [204, 143] width 408 height 133
click at [138, 194] on div "10:00 sep. 5 2 Carla Grossi credit_card visa * 8616 mercadopago Visita y Degust…" at bounding box center [204, 143] width 408 height 133
click at [44, 31] on div "[DATE] [DATE] arrow_drop_down" at bounding box center [32, 25] width 57 height 12
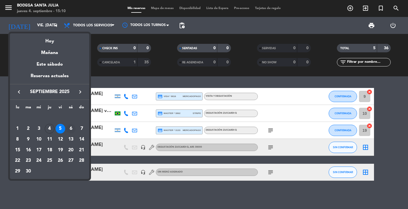
click at [70, 128] on div "6" at bounding box center [71, 129] width 10 height 10
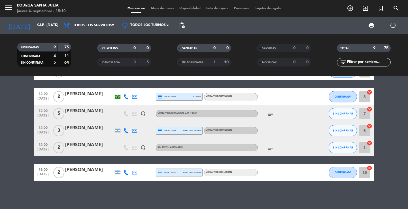
scroll to position [76, 0]
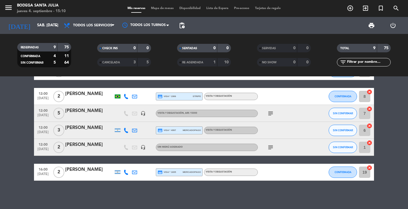
click at [272, 147] on icon "subject" at bounding box center [270, 147] width 7 height 7
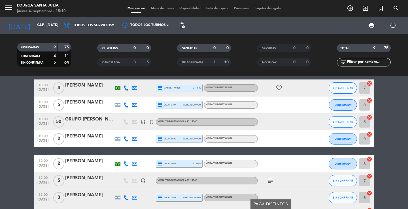
scroll to position [0, 0]
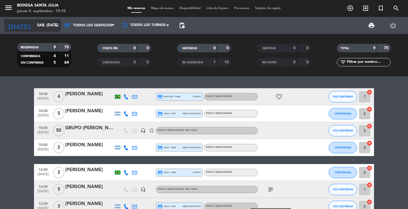
click at [48, 25] on input "sáb. 6 sep." at bounding box center [59, 25] width 50 height 10
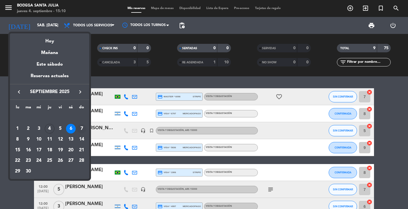
click at [82, 128] on div "7" at bounding box center [82, 129] width 10 height 10
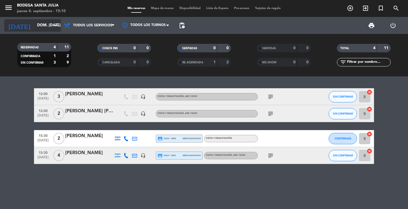
click at [51, 26] on input "dom. 7 sep." at bounding box center [59, 25] width 50 height 10
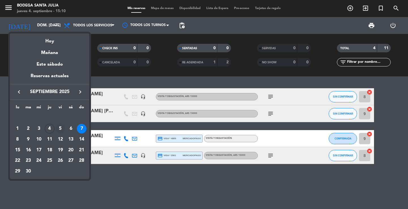
click at [63, 128] on div "5" at bounding box center [61, 129] width 10 height 10
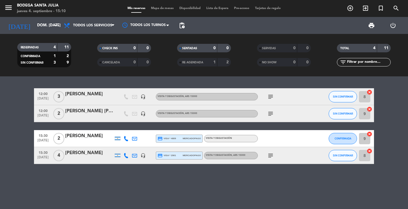
type input "[DATE]"
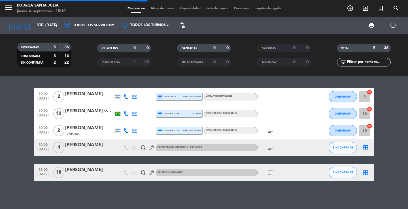
click at [142, 80] on div "10:00 sep. 5 2 Carla Grossi credit_card visa * 8616 mercadopago Visita y Degust…" at bounding box center [204, 143] width 408 height 133
click at [350, 6] on icon "add_circle_outline" at bounding box center [350, 8] width 7 height 7
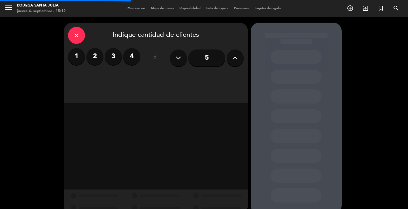
click at [78, 56] on label "1" at bounding box center [76, 56] width 17 height 17
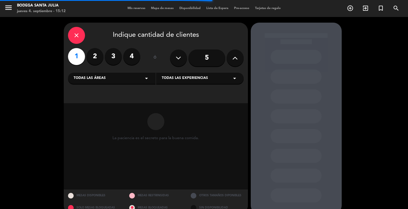
drag, startPoint x: 123, startPoint y: 76, endPoint x: 116, endPoint y: 83, distance: 10.6
click at [123, 76] on div "Todas las áreas arrow_drop_down" at bounding box center [112, 78] width 88 height 11
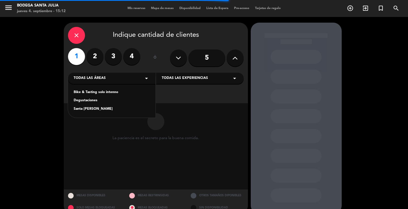
click at [97, 102] on div "Degustaciones" at bounding box center [112, 101] width 76 height 6
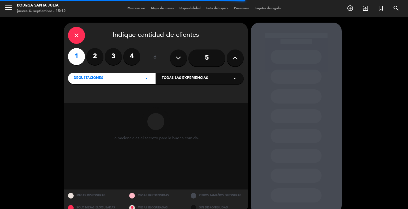
click at [175, 80] on span "Todas las experiencias" at bounding box center [185, 79] width 46 height 6
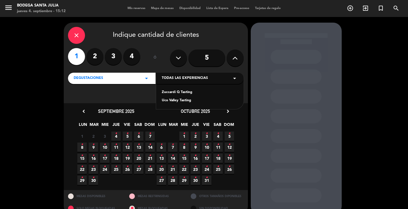
click at [182, 101] on div "Uco Valley Tasting" at bounding box center [200, 101] width 76 height 6
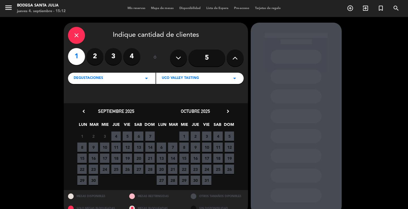
click at [129, 136] on span "5" at bounding box center [127, 136] width 9 height 9
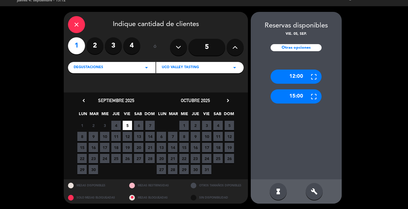
drag, startPoint x: 304, startPoint y: 96, endPoint x: 192, endPoint y: 86, distance: 113.0
click at [304, 97] on div "15:00" at bounding box center [296, 97] width 51 height 14
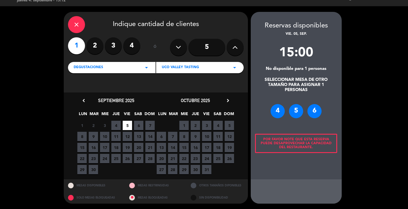
click at [278, 112] on div "4" at bounding box center [278, 111] width 14 height 14
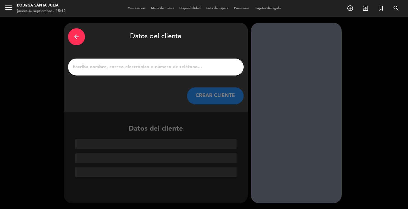
scroll to position [0, 0]
click at [140, 68] on input "1" at bounding box center [155, 67] width 167 height 8
paste input "ANGEL GALICER"
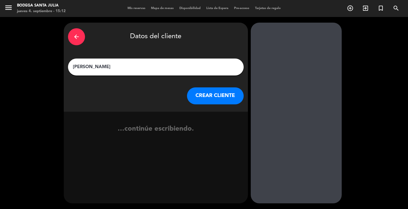
type input "ANGEL GALICER"
click at [204, 97] on button "CREAR CLIENTE" at bounding box center [215, 96] width 57 height 17
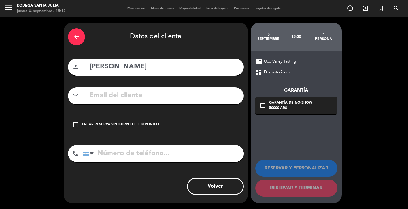
click at [161, 123] on div "check_box_outline_blank Crear reserva sin correo electrónico" at bounding box center [156, 124] width 176 height 17
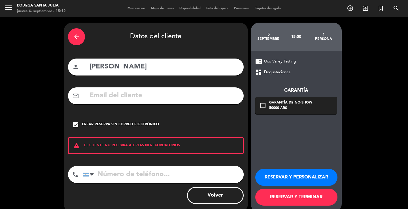
click at [288, 174] on button "RESERVAR Y PERSONALIZAR" at bounding box center [296, 177] width 82 height 17
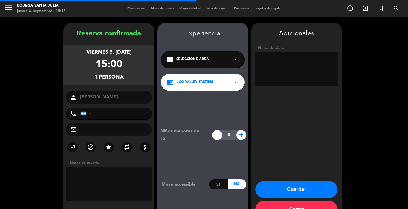
scroll to position [17, 0]
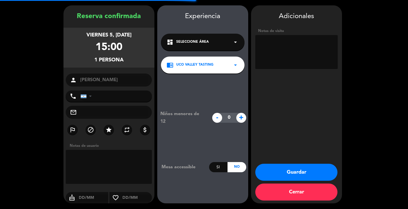
click at [288, 54] on textarea at bounding box center [296, 52] width 82 height 34
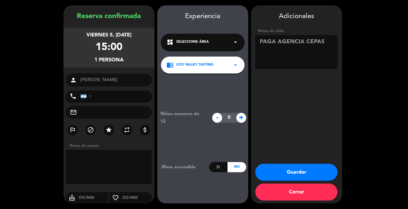
type textarea "PAGA AGENCIA CEPAS"
click at [311, 166] on button "Guardar" at bounding box center [296, 172] width 82 height 17
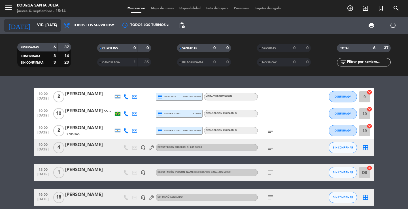
click at [45, 24] on input "[DATE]" at bounding box center [59, 25] width 50 height 10
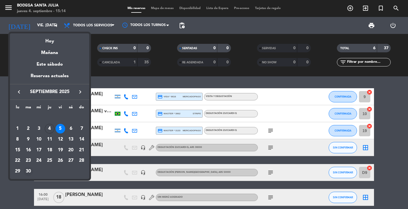
click at [32, 169] on table "lu ma mi ju vi sá do SEP. 1 2 3 4 5 6 7 8 9 10 11 12 13 14 15 16 17 18 19 20 21…" at bounding box center [49, 140] width 75 height 73
click at [18, 172] on div "29" at bounding box center [18, 172] width 10 height 10
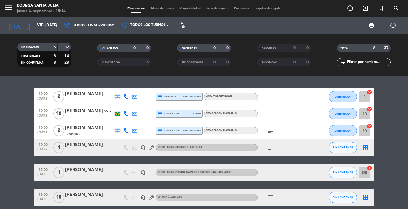
type input "lun. 29 sep."
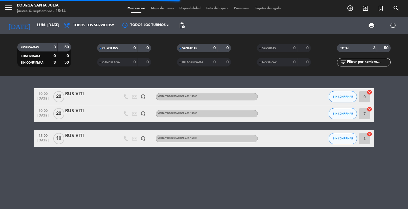
click at [95, 79] on div "10:00 sep. 29 20 BUS VITI headset_mic Visita y Degustación , ARS 15000 SIN CONF…" at bounding box center [204, 143] width 408 height 133
click at [350, 9] on icon "add_circle_outline" at bounding box center [350, 8] width 7 height 7
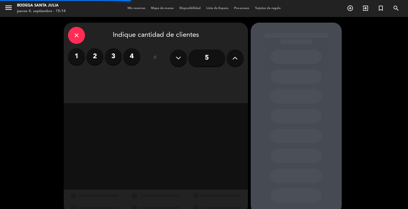
click at [109, 53] on label "3" at bounding box center [113, 56] width 17 height 17
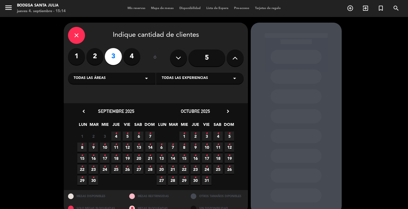
click at [119, 79] on div "Todas las áreas arrow_drop_down" at bounding box center [112, 78] width 88 height 11
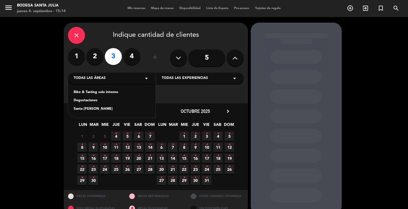
click at [88, 100] on div "Degustaciones" at bounding box center [112, 101] width 76 height 6
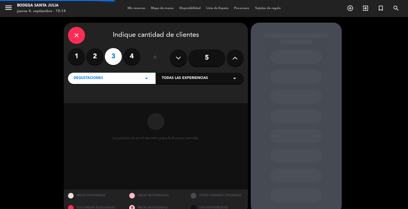
click at [177, 78] on span "Todas las experiencias" at bounding box center [185, 79] width 46 height 6
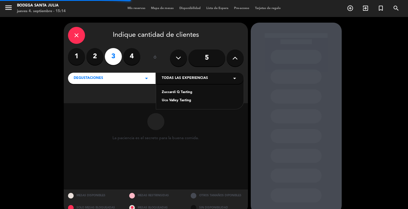
click at [172, 92] on div "Zuccardi Q Tasting" at bounding box center [200, 93] width 76 height 6
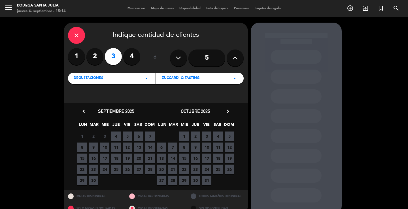
click at [85, 179] on span "29" at bounding box center [81, 180] width 9 height 9
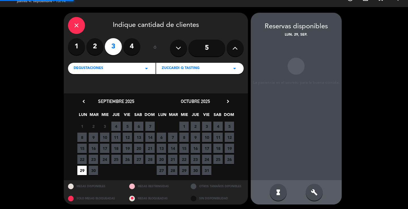
scroll to position [11, 0]
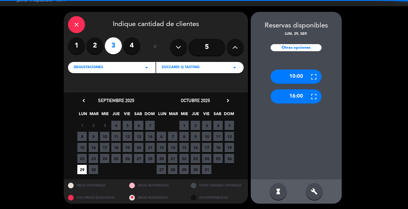
click at [292, 73] on div "10:00" at bounding box center [296, 77] width 51 height 14
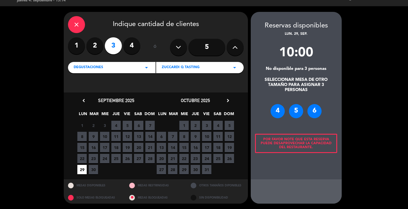
click at [281, 114] on div "4" at bounding box center [278, 111] width 14 height 14
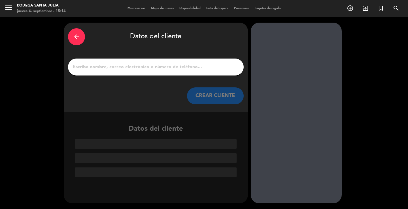
scroll to position [0, 0]
click at [153, 65] on input "1" at bounding box center [155, 67] width 167 height 8
paste input "Carol Senna"
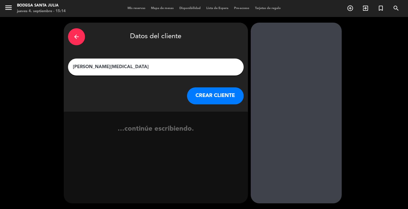
type input "Carol Senna"
click at [224, 96] on button "CREAR CLIENTE" at bounding box center [215, 96] width 57 height 17
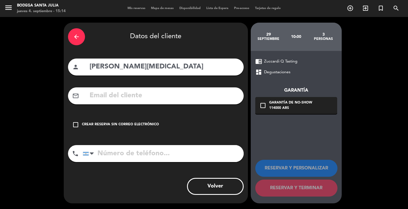
click at [154, 127] on div "Crear reserva sin correo electrónico" at bounding box center [120, 125] width 77 height 6
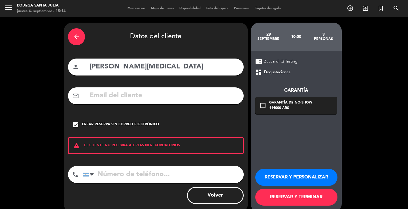
click at [279, 177] on button "RESERVAR Y PERSONALIZAR" at bounding box center [296, 177] width 82 height 17
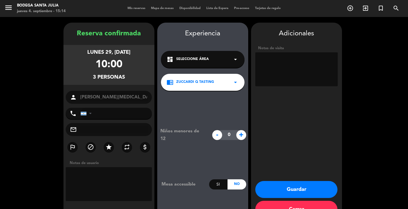
scroll to position [17, 0]
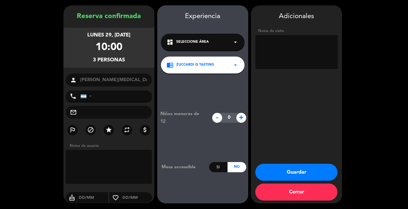
click at [268, 39] on textarea at bounding box center [296, 52] width 82 height 34
drag, startPoint x: 293, startPoint y: 58, endPoint x: 304, endPoint y: 40, distance: 21.0
click at [304, 40] on textarea at bounding box center [296, 52] width 82 height 34
type textarea "PAGA AGENCIA MENDOZA VIAGEM"
click at [305, 171] on button "Guardar" at bounding box center [296, 172] width 82 height 17
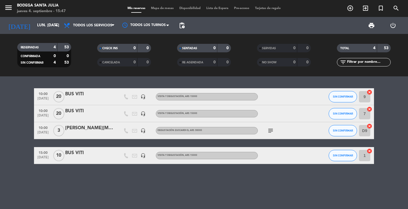
click at [79, 77] on div "10:00 sep. 29 20 BUS VITI headset_mic Visita y Degustación , ARS 15000 SIN CONF…" at bounding box center [204, 143] width 408 height 133
click at [43, 23] on input "lun. 29 sep." at bounding box center [59, 25] width 50 height 10
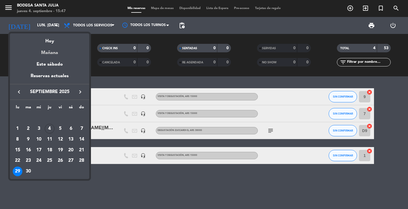
click at [51, 52] on div "Mañana" at bounding box center [49, 51] width 79 height 12
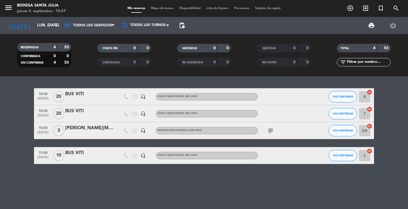
type input "[DATE]"
click at [101, 79] on div "10:00 sep. 29 20 BUS VITI headset_mic Visita y Degustación , ARS 15000 SIN CONF…" at bounding box center [204, 143] width 408 height 133
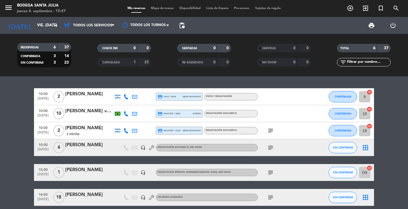
click at [82, 83] on div "10:00 sep. 5 2 Carla Grossi credit_card visa * 8616 mercadopago Visita y Degust…" at bounding box center [204, 143] width 408 height 133
click at [351, 6] on icon "add_circle_outline" at bounding box center [350, 8] width 7 height 7
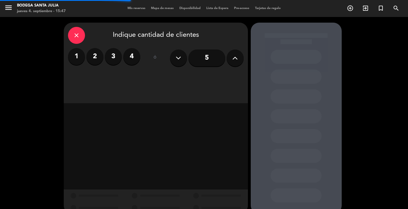
click at [92, 61] on label "2" at bounding box center [94, 56] width 17 height 17
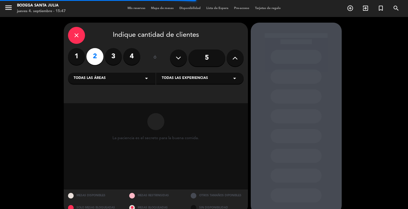
click at [135, 85] on div "close Indique cantidad de clientes 1 2 3 4 ó 5 Todas las áreas arrow_drop_down …" at bounding box center [156, 63] width 184 height 81
click at [135, 80] on div "Todas las áreas arrow_drop_down" at bounding box center [112, 78] width 88 height 11
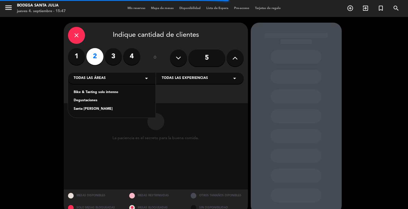
click at [92, 108] on div "Santa Julia" at bounding box center [112, 110] width 76 height 6
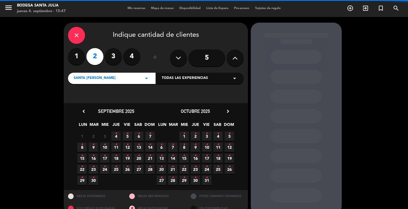
click at [168, 80] on span "Todas las experiencias" at bounding box center [185, 79] width 46 height 6
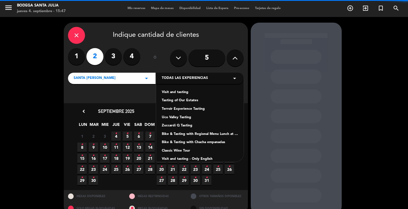
click at [170, 93] on div "Visit and tasting" at bounding box center [200, 93] width 76 height 6
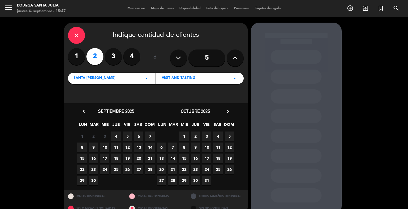
click at [127, 135] on span "5" at bounding box center [127, 136] width 9 height 9
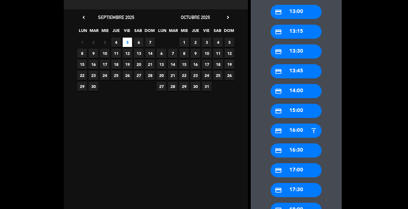
scroll to position [96, 0]
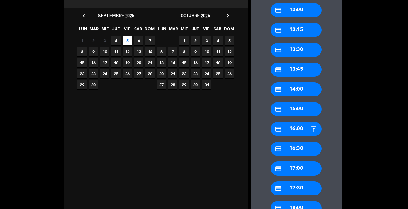
click at [299, 131] on div "credit_card 16:00" at bounding box center [296, 129] width 51 height 14
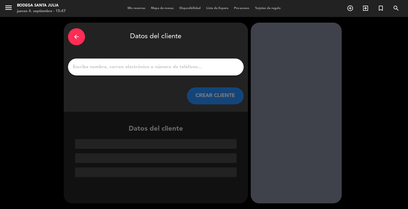
click at [86, 61] on div at bounding box center [156, 67] width 176 height 17
click at [106, 69] on input "1" at bounding box center [155, 67] width 167 height 8
click at [104, 68] on input "1" at bounding box center [155, 67] width 167 height 8
drag, startPoint x: 118, startPoint y: 57, endPoint x: 119, endPoint y: 62, distance: 5.4
click at [118, 57] on div "arrow_back Datos del cliente CREAR CLIENTE" at bounding box center [156, 67] width 184 height 89
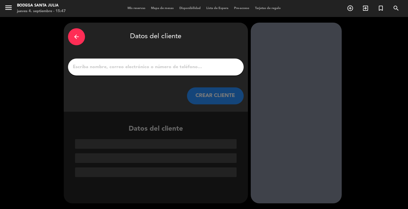
click at [119, 63] on input "1" at bounding box center [155, 67] width 167 height 8
drag, startPoint x: 117, startPoint y: 64, endPoint x: 112, endPoint y: 68, distance: 6.9
click at [113, 67] on input "1" at bounding box center [155, 67] width 167 height 8
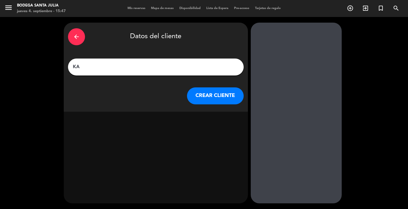
type input "K"
type input "CARINA MORA"
click at [203, 93] on button "CREAR CLIENTE" at bounding box center [215, 96] width 57 height 17
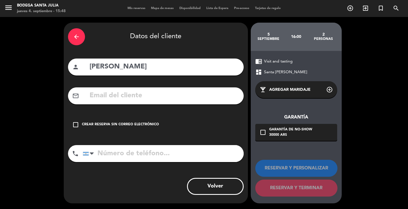
click at [116, 96] on input "text" at bounding box center [164, 96] width 150 height 12
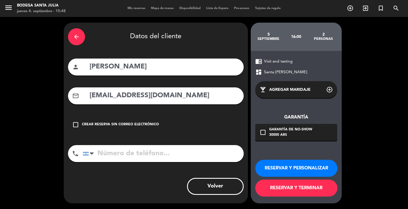
type input "cmora2700@gmail.com"
click at [185, 157] on input "tel" at bounding box center [163, 153] width 161 height 17
type input "3406405029"
drag, startPoint x: 295, startPoint y: 126, endPoint x: 294, endPoint y: 120, distance: 6.3
click at [294, 124] on div "Garantía check_box_outline_blank Garantía de no-show 30000 ARS" at bounding box center [296, 122] width 82 height 39
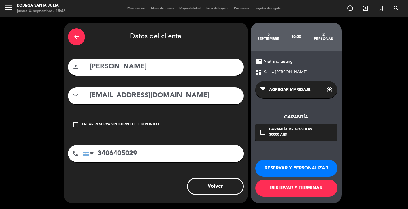
click at [267, 139] on div "check_box_outline_blank Garantía de no-show 30000 ARS" at bounding box center [296, 132] width 82 height 17
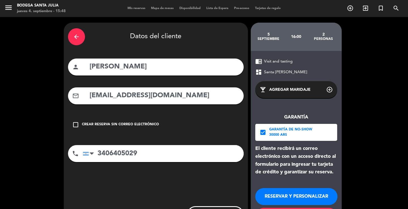
click at [274, 197] on button "RESERVAR Y PERSONALIZAR" at bounding box center [296, 196] width 82 height 17
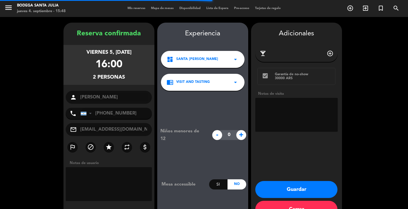
scroll to position [17, 0]
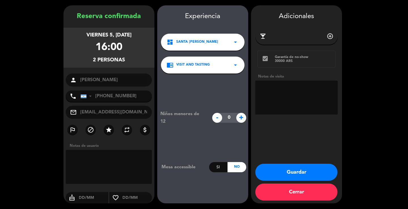
click at [279, 94] on textarea at bounding box center [296, 98] width 82 height 34
type textarea "paga pax"
click at [330, 178] on button "Guardar" at bounding box center [296, 172] width 82 height 17
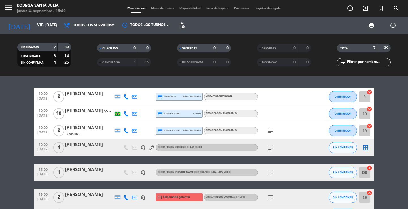
click at [255, 78] on div "10:00 sep. 5 2 Carla Grossi credit_card visa * 8616 mercadopago Visita y Degust…" at bounding box center [204, 143] width 408 height 133
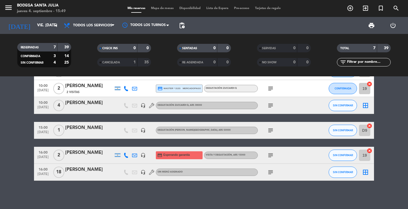
click at [157, 197] on div "10:00 sep. 5 2 Carla Grossi credit_card visa * 8616 mercadopago Visita y Degust…" at bounding box center [204, 143] width 408 height 133
click at [397, 7] on icon "search" at bounding box center [396, 8] width 7 height 7
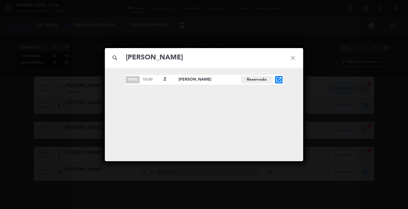
type input "[PERSON_NAME]"
click at [281, 80] on icon "open_in_new" at bounding box center [278, 80] width 7 height 7
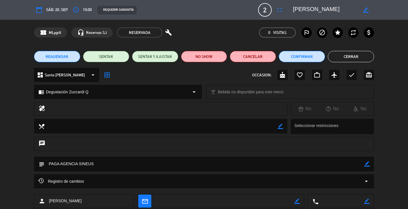
click at [363, 56] on button "Cerrar" at bounding box center [351, 56] width 46 height 11
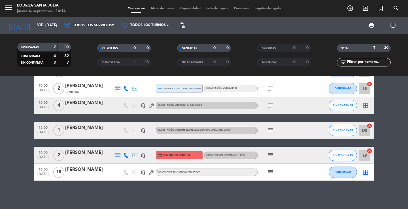
scroll to position [0, 0]
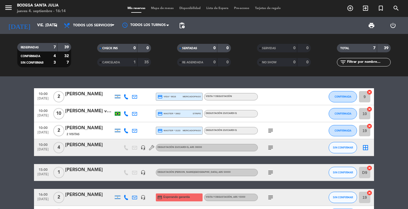
click at [169, 75] on div "RESERVADAS 7 39 CONFIRMADA 4 32 SIN CONFIRMAR 3 7 CHECK INS 0 0 CANCELADA 1 35 …" at bounding box center [204, 55] width 408 height 43
click at [264, 84] on div "10:00 sep. 5 2 Carla Grossi credit_card visa * 8616 mercadopago Visita y Degust…" at bounding box center [204, 143] width 408 height 133
click at [244, 59] on filter-checkbox "NO SHOW 0 0" at bounding box center [284, 62] width 80 height 9
click at [235, 75] on div "RESERVADAS 7 39 CONFIRMADA 4 32 SIN CONFIRMAR 3 7 CHECK INS 0 0 CANCELADA 1 35 …" at bounding box center [204, 55] width 408 height 43
click at [262, 79] on div "10:00 sep. 5 2 Carla Grossi credit_card visa * 8616 mercadopago Visita y Degust…" at bounding box center [204, 143] width 408 height 133
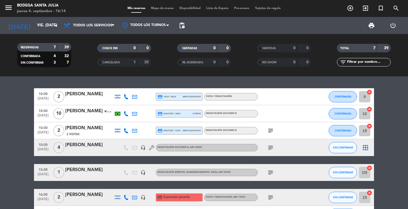
click at [261, 79] on div "10:00 sep. 5 2 Carla Grossi credit_card visa * 8616 mercadopago Visita y Degust…" at bounding box center [204, 143] width 408 height 133
click at [260, 74] on div "RESERVADAS 7 39 CONFIRMADA 4 32 SIN CONFIRMAR 3 7 CHECK INS 0 0 CANCELADA 1 35 …" at bounding box center [204, 55] width 408 height 43
click at [254, 73] on div "RESERVADAS 7 39 CONFIRMADA 4 32 SIN CONFIRMAR 3 7 CHECK INS 0 0 CANCELADA 1 35 …" at bounding box center [204, 55] width 408 height 43
click at [248, 72] on div "RESERVADAS 7 39 CONFIRMADA 4 32 SIN CONFIRMAR 3 7 CHECK INS 0 0 CANCELADA 1 35 …" at bounding box center [204, 55] width 408 height 43
click at [397, 104] on bookings-row "10:00 sep. 5 2 Carla Grossi credit_card visa * 8616 mercadopago Visita y Degust…" at bounding box center [204, 155] width 408 height 135
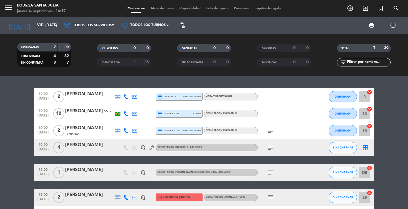
click at [90, 186] on div "10:00 sep. 5 2 Carla Grossi credit_card visa * 8616 mercadopago Visita y Degust…" at bounding box center [204, 155] width 340 height 135
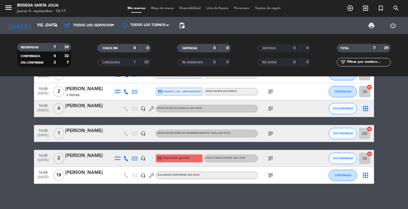
scroll to position [42, 0]
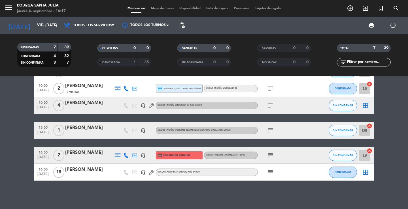
click at [94, 168] on div "[PERSON_NAME]" at bounding box center [89, 169] width 48 height 7
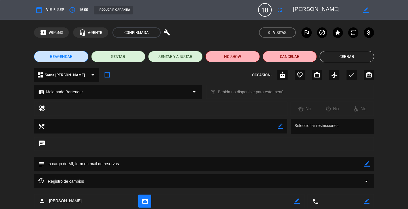
click at [358, 55] on button "Cerrar" at bounding box center [347, 56] width 54 height 11
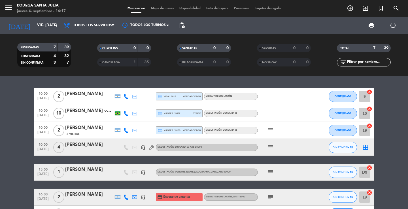
scroll to position [0, 0]
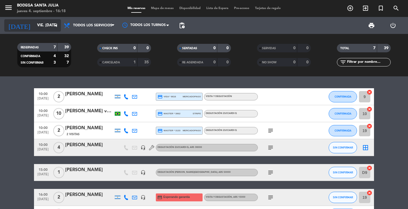
click at [34, 26] on input "[DATE]" at bounding box center [59, 25] width 50 height 10
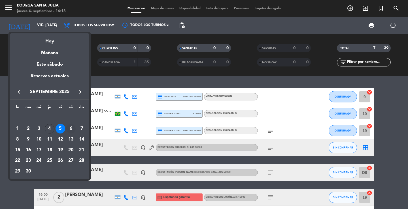
click at [71, 129] on div "6" at bounding box center [71, 129] width 10 height 10
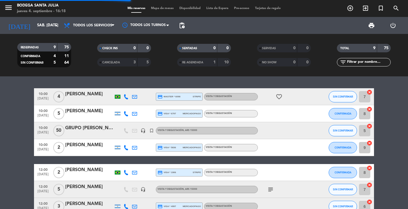
click at [93, 83] on div "10:00 sep. 6 4 Charles Balsanelli credit_card master * 6098 stripe Visita y Deg…" at bounding box center [204, 143] width 408 height 133
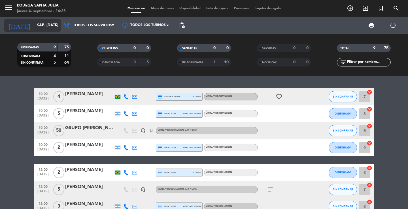
click at [47, 26] on input "sáb. 6 sep." at bounding box center [59, 25] width 50 height 10
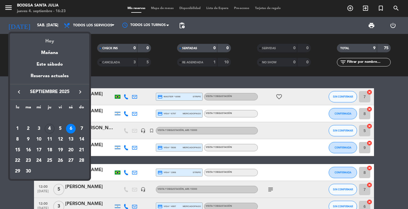
click at [52, 41] on div "Hoy" at bounding box center [49, 39] width 79 height 12
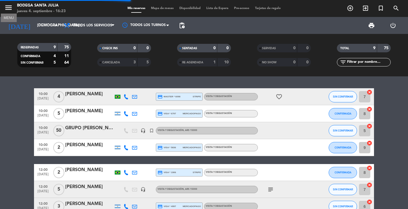
click at [4, 10] on icon "menu" at bounding box center [8, 7] width 9 height 9
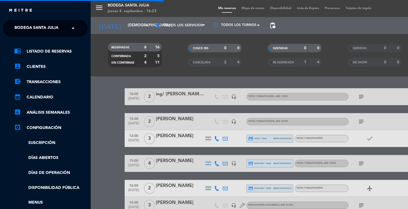
click at [121, 84] on div "menu Bodega Santa Julia jueves 4. septiembre - 16:23 Mis reservas Mapa de mesas…" at bounding box center [295, 104] width 408 height 209
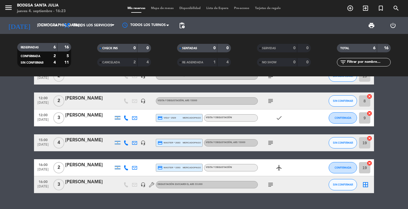
scroll to position [33, 0]
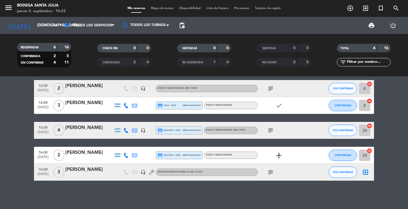
click at [98, 178] on div at bounding box center [89, 176] width 48 height 5
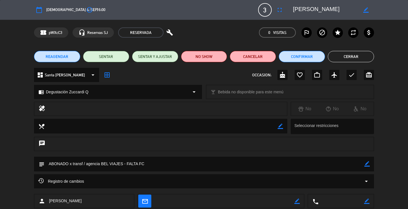
click at [193, 148] on div "chat" at bounding box center [204, 144] width 340 height 14
click at [342, 4] on div "calendar_today jue. 4, sep. access_time 16:00 3 Miguel Vazquez fullscreen borde…" at bounding box center [204, 10] width 340 height 14
drag, startPoint x: 341, startPoint y: 13, endPoint x: 290, endPoint y: 10, distance: 50.6
click at [291, 11] on div "border_color" at bounding box center [331, 10] width 85 height 10
click at [342, 58] on button "Cerrar" at bounding box center [351, 56] width 46 height 11
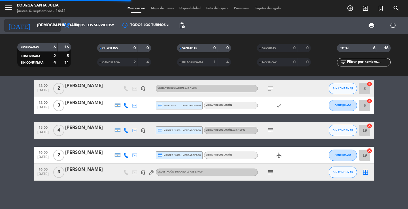
click at [43, 31] on div "today jue. 4 sep. arrow_drop_down" at bounding box center [32, 25] width 57 height 12
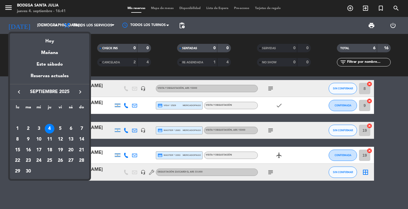
click at [82, 89] on icon "keyboard_arrow_right" at bounding box center [80, 92] width 7 height 7
click at [58, 159] on div "24" at bounding box center [61, 161] width 10 height 10
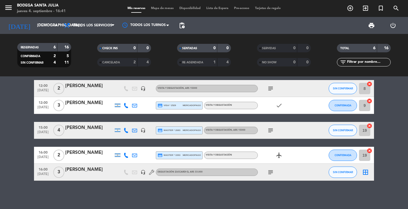
type input "vie. 24 oct."
click at [3, 10] on div "menu Bodega Santa Julia jueves 4. septiembre - 16:41" at bounding box center [51, 8] width 102 height 13
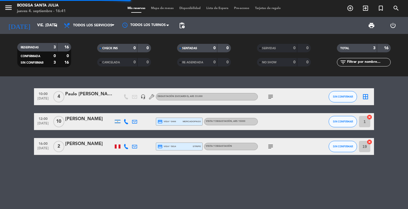
scroll to position [0, 0]
click at [6, 8] on icon "menu" at bounding box center [8, 7] width 9 height 9
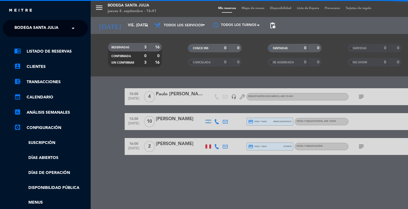
click at [27, 29] on span "Bodega Santa Julia" at bounding box center [36, 28] width 44 height 12
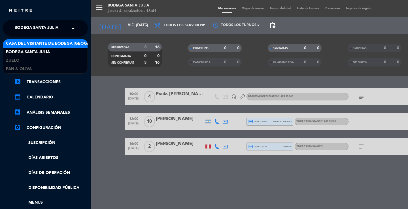
click at [30, 45] on span "Casa del Visitante de Bodega [GEOGRAPHIC_DATA]" at bounding box center [77, 44] width 143 height 7
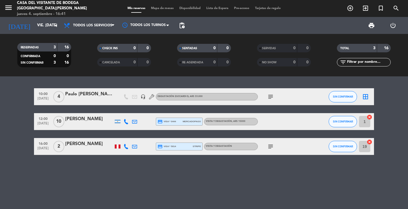
click at [184, 82] on div "10:00 oct. 24 4 Paulo Fernando Aragão Sampaio headset_mic Degustación Zuccardi …" at bounding box center [204, 143] width 408 height 133
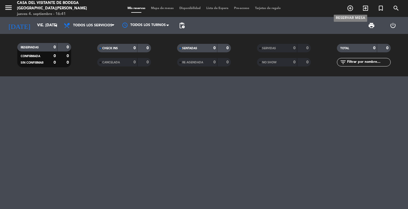
click at [350, 9] on icon "add_circle_outline" at bounding box center [350, 8] width 7 height 7
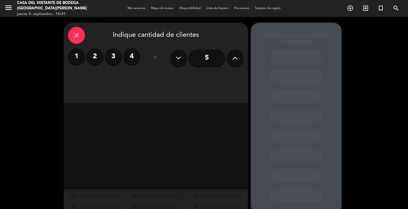
click at [238, 59] on button at bounding box center [235, 58] width 17 height 17
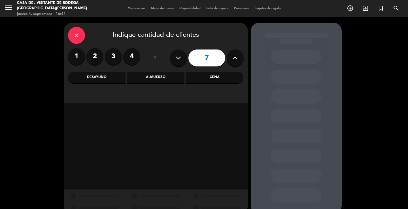
click at [238, 59] on button at bounding box center [235, 58] width 17 height 17
click at [237, 60] on icon at bounding box center [234, 58] width 5 height 9
type input "11"
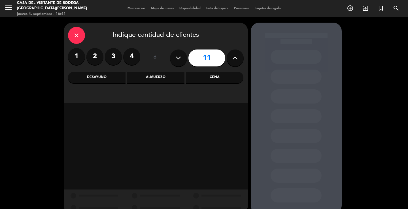
click at [151, 81] on div "Almuerzo" at bounding box center [156, 77] width 58 height 11
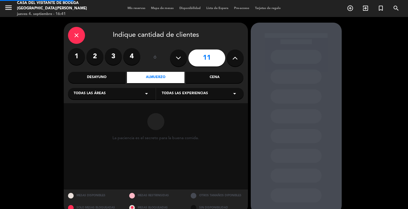
click at [127, 92] on div "Todas las áreas arrow_drop_down" at bounding box center [112, 93] width 88 height 11
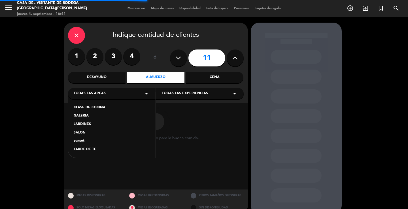
click at [94, 130] on div "CLASE DE COCINA GALERIA JARDINES SALON sunset TARDE DE TE" at bounding box center [112, 125] width 88 height 66
click at [94, 132] on div "SALON" at bounding box center [112, 133] width 76 height 6
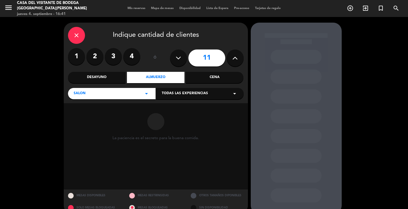
click at [178, 93] on span "Todas las experiencias" at bounding box center [185, 94] width 46 height 6
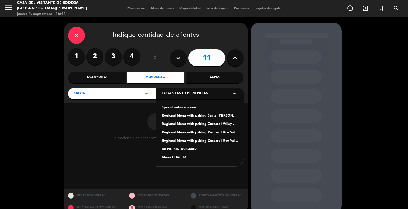
click at [183, 116] on div "Regional Menu with pairing Santa Julia Experience" at bounding box center [200, 116] width 76 height 6
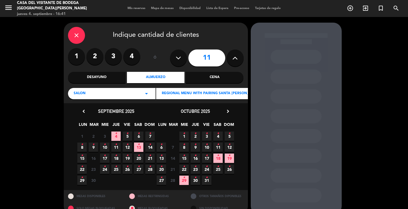
click at [205, 171] on span "24 •" at bounding box center [206, 169] width 9 height 9
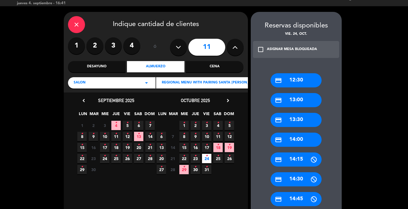
click at [228, 100] on icon "chevron_right" at bounding box center [228, 101] width 6 height 6
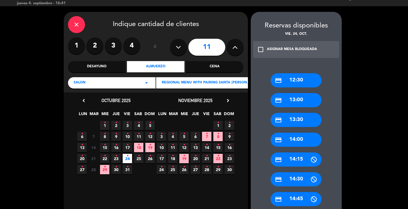
click at [83, 101] on icon "chevron_left" at bounding box center [84, 101] width 6 height 6
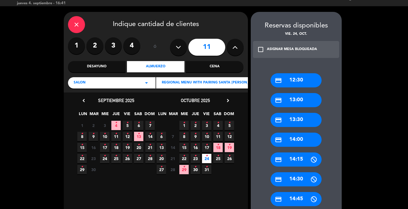
drag, startPoint x: 304, startPoint y: 121, endPoint x: 287, endPoint y: 116, distance: 17.8
click at [304, 121] on div "credit_card 13:30" at bounding box center [296, 120] width 51 height 14
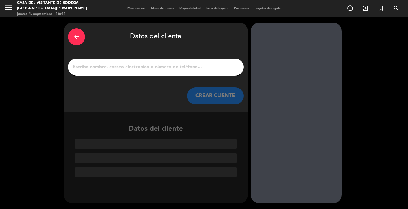
scroll to position [0, 0]
click at [124, 64] on input "1" at bounding box center [155, 67] width 167 height 8
paste input "• WILLIAM BARBOSA"
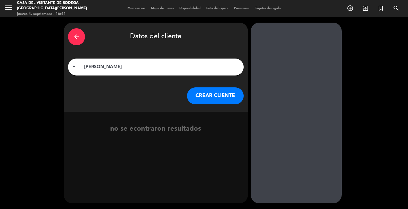
drag, startPoint x: 84, startPoint y: 65, endPoint x: 50, endPoint y: 68, distance: 34.1
click at [50, 68] on div "arrow_back Datos del cliente • WILLIAM BARBOSA CREAR CLIENTE no se econtraron r…" at bounding box center [204, 113] width 408 height 192
type input "WILLIAM BARBOSA"
click at [199, 92] on button "CREAR CLIENTE" at bounding box center [215, 96] width 57 height 17
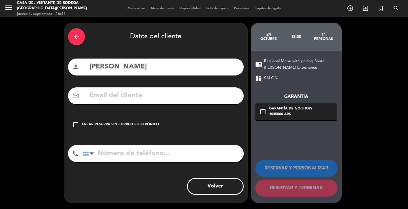
drag, startPoint x: 126, startPoint y: 117, endPoint x: 129, endPoint y: 120, distance: 4.8
click at [125, 118] on div "check_box_outline_blank Crear reserva sin correo electrónico" at bounding box center [156, 124] width 176 height 17
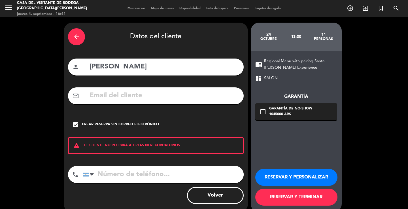
drag, startPoint x: 295, startPoint y: 179, endPoint x: 298, endPoint y: 175, distance: 5.0
click at [295, 179] on button "RESERVAR Y PERSONALIZAR" at bounding box center [296, 177] width 82 height 17
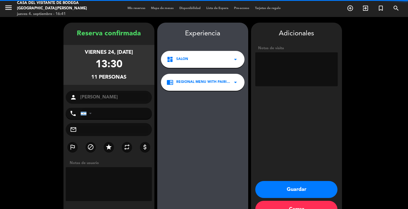
scroll to position [17, 0]
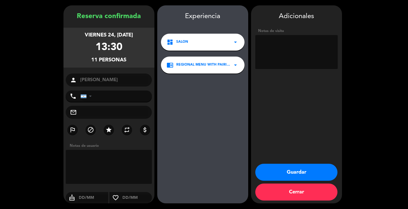
click at [284, 54] on textarea at bounding box center [296, 52] width 82 height 34
type textarea "*"
type textarea "OP1 / *1 CELIACO - PAGA AGENCIA AYMARÁ"
click at [292, 175] on button "Guardar" at bounding box center [296, 172] width 82 height 17
